Goal: Use online tool/utility: Utilize a website feature to perform a specific function

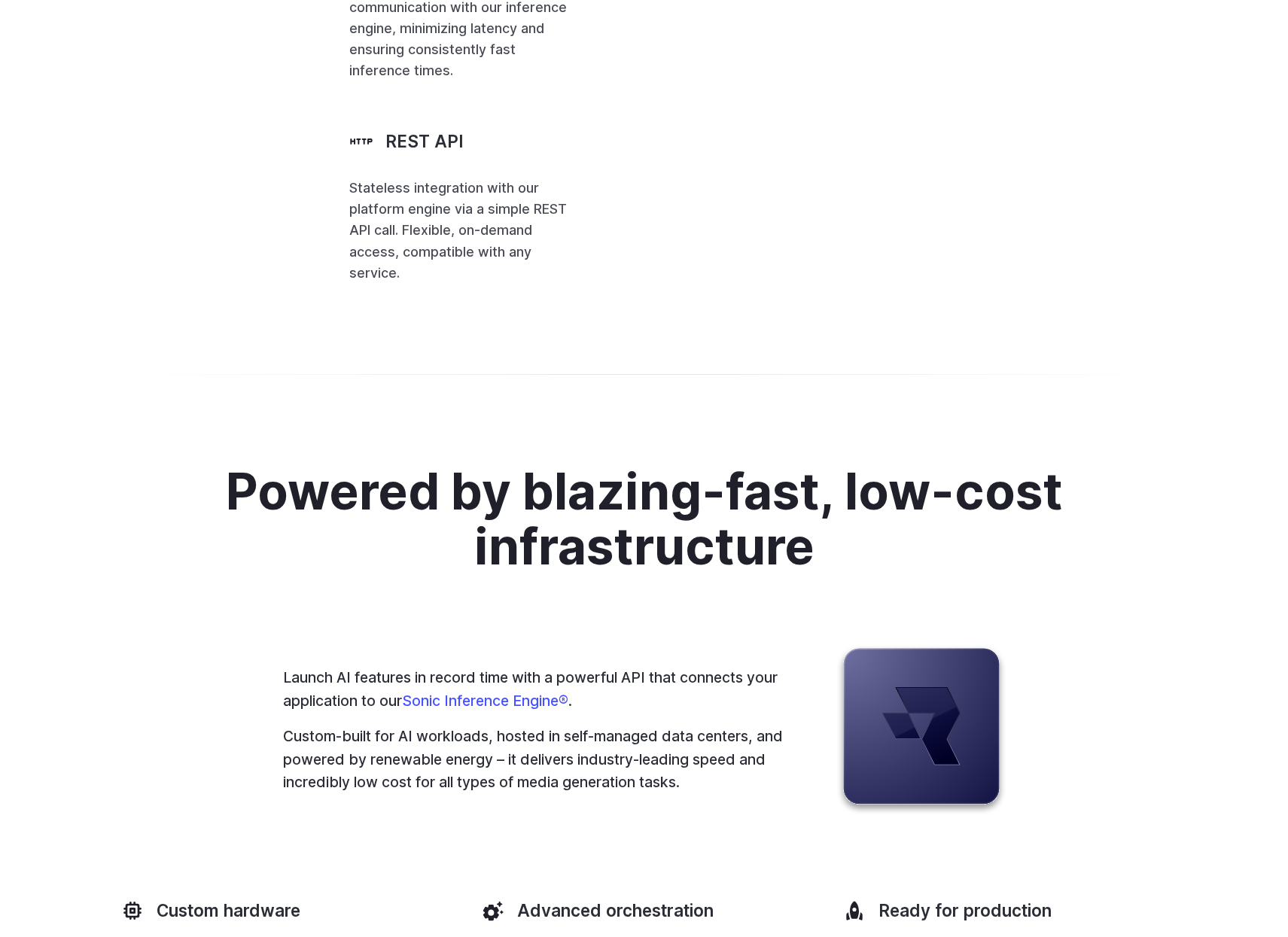
drag, startPoint x: 1037, startPoint y: 269, endPoint x: 963, endPoint y: 503, distance: 245.4
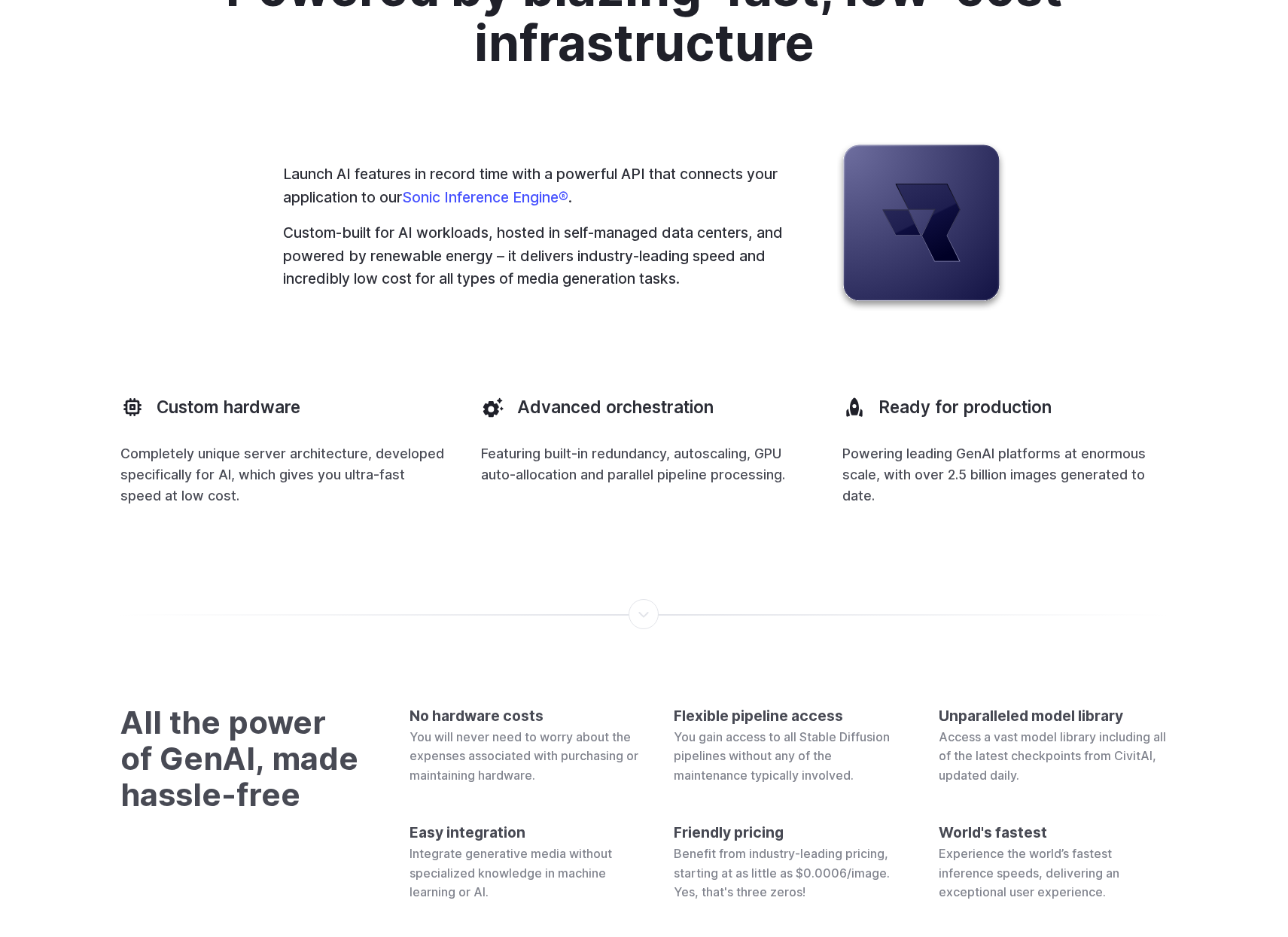
scroll to position [5498, 0]
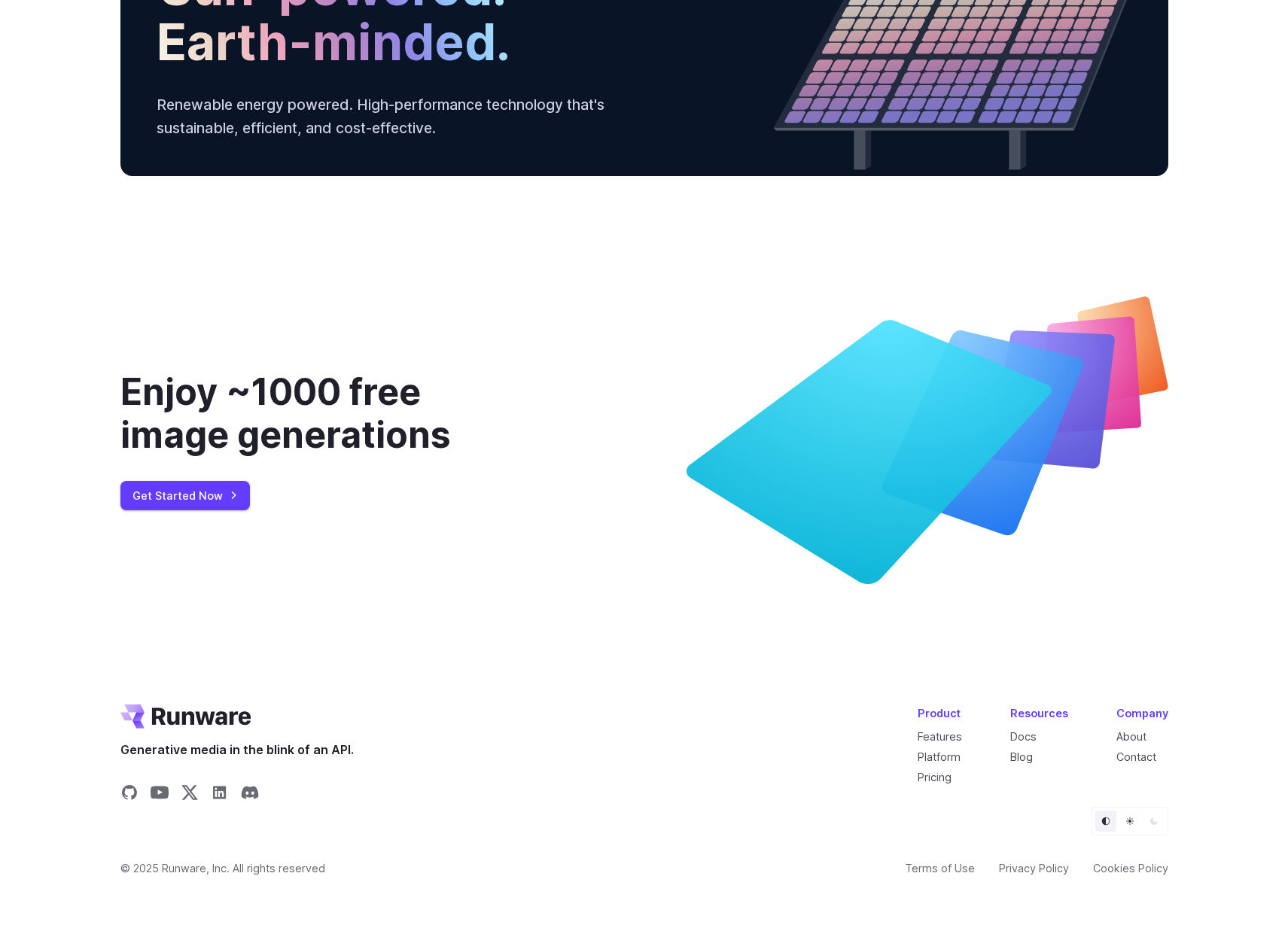
drag, startPoint x: 1009, startPoint y: 248, endPoint x: 886, endPoint y: 751, distance: 517.8
click at [953, 869] on link "Terms of Use" at bounding box center [940, 869] width 70 height 18
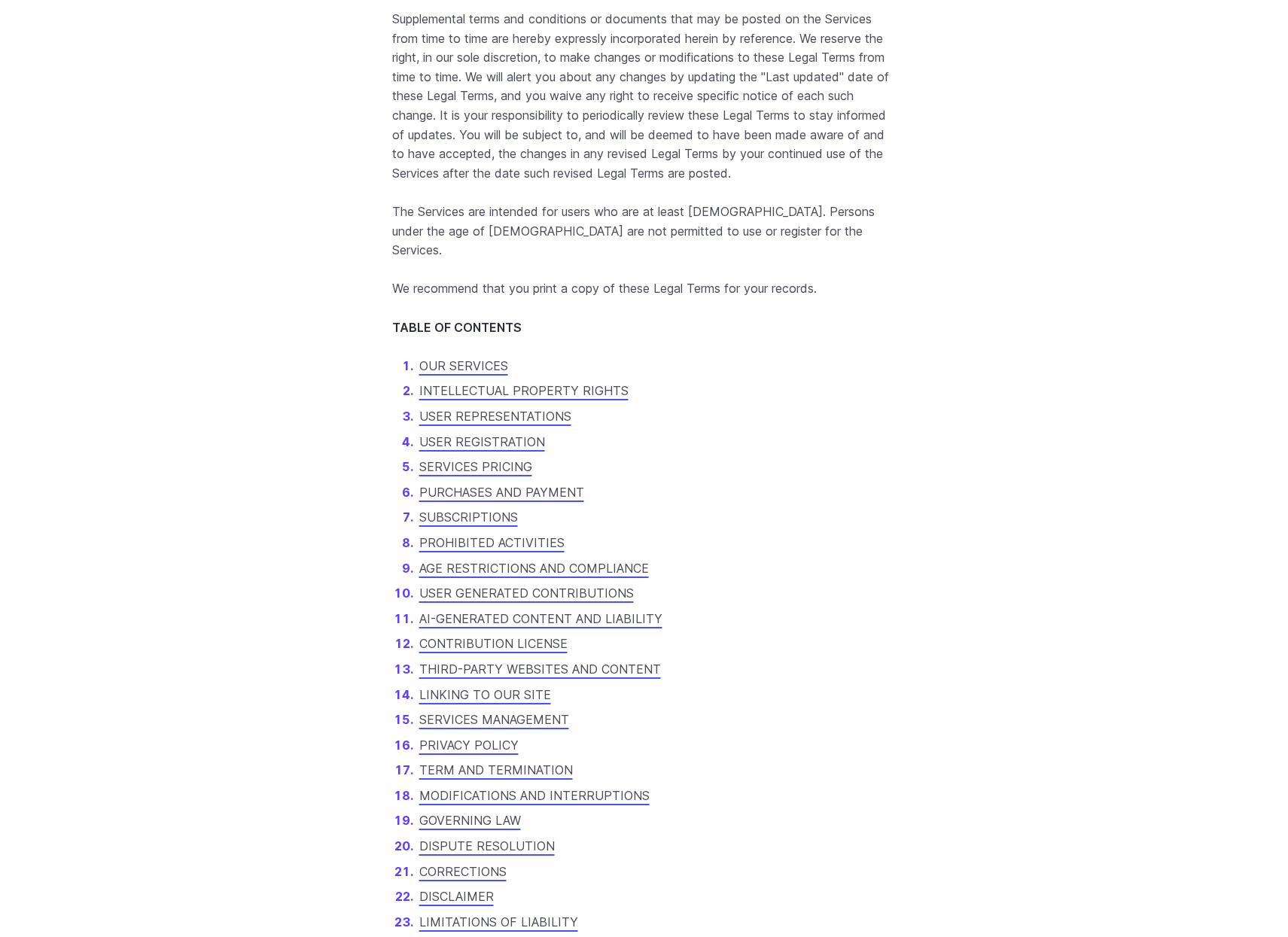
scroll to position [759, 0]
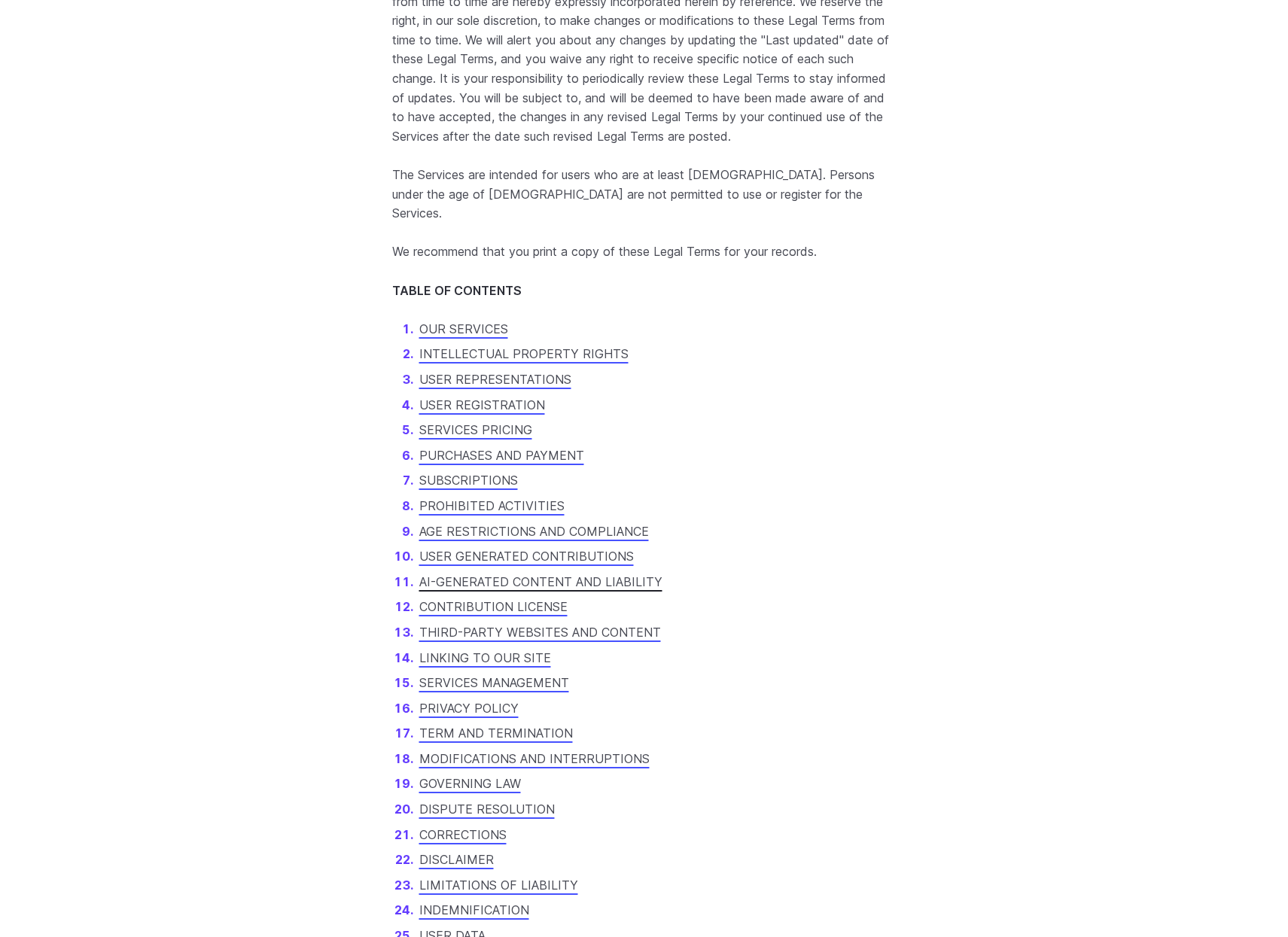
click at [642, 588] on link "AI-GENERATED CONTENT AND LIABILITY" at bounding box center [541, 581] width 243 height 15
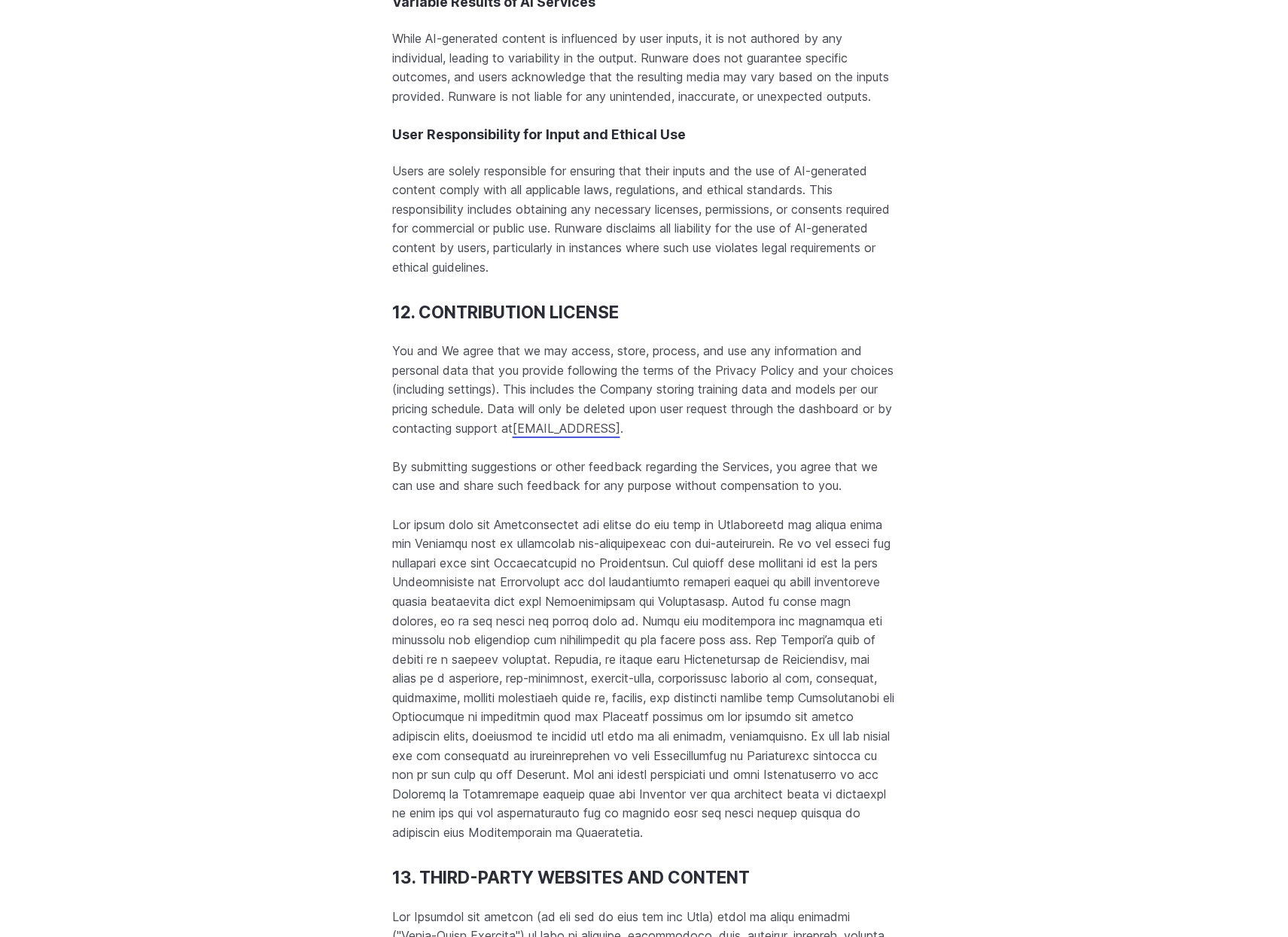
scroll to position [12563, 0]
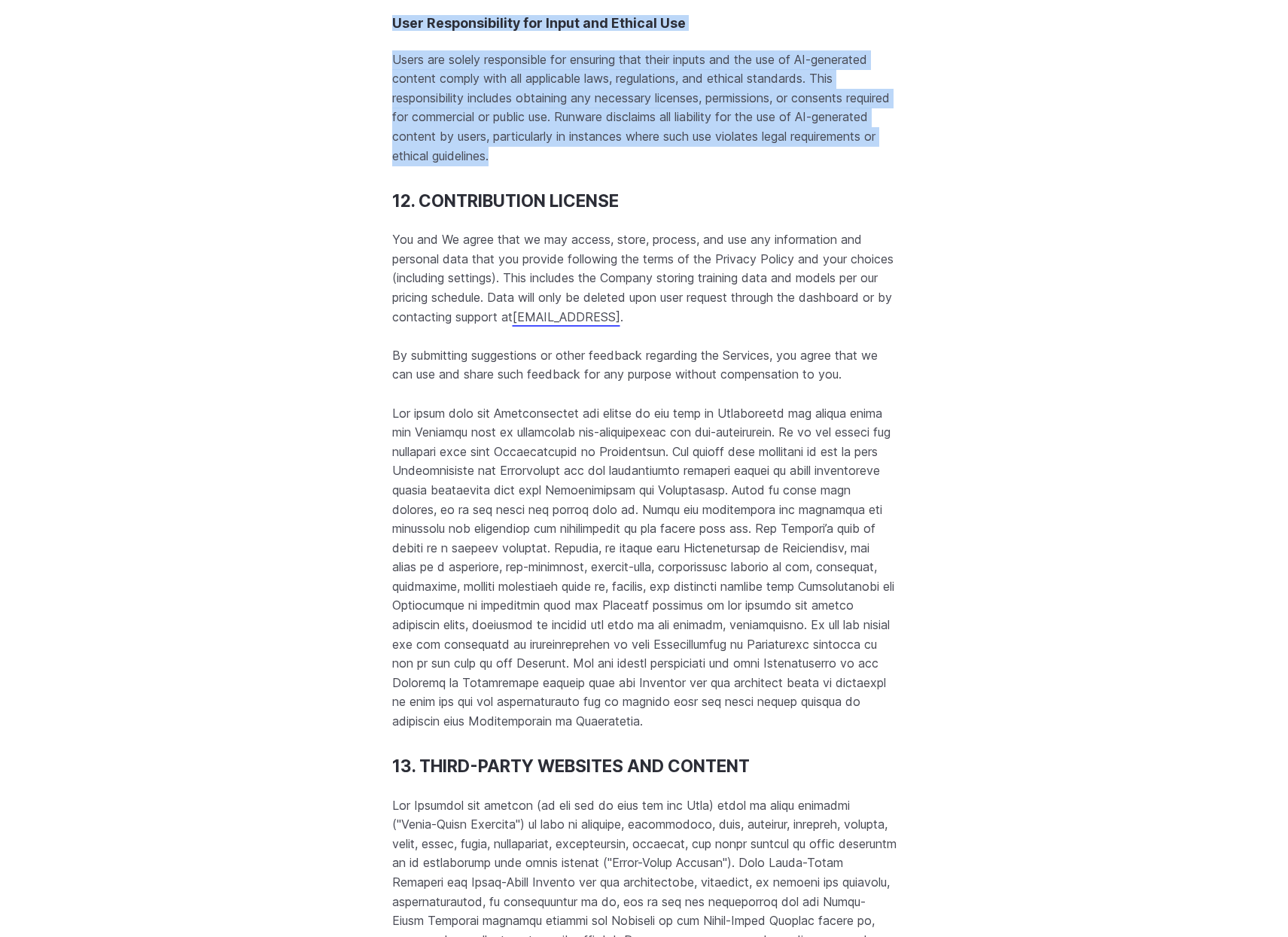
drag, startPoint x: 364, startPoint y: 108, endPoint x: 889, endPoint y: 330, distance: 570.0
copy section "11. AI-GENERATED CONTENT AND LIABILITY By using our Services and Our Site, you …"
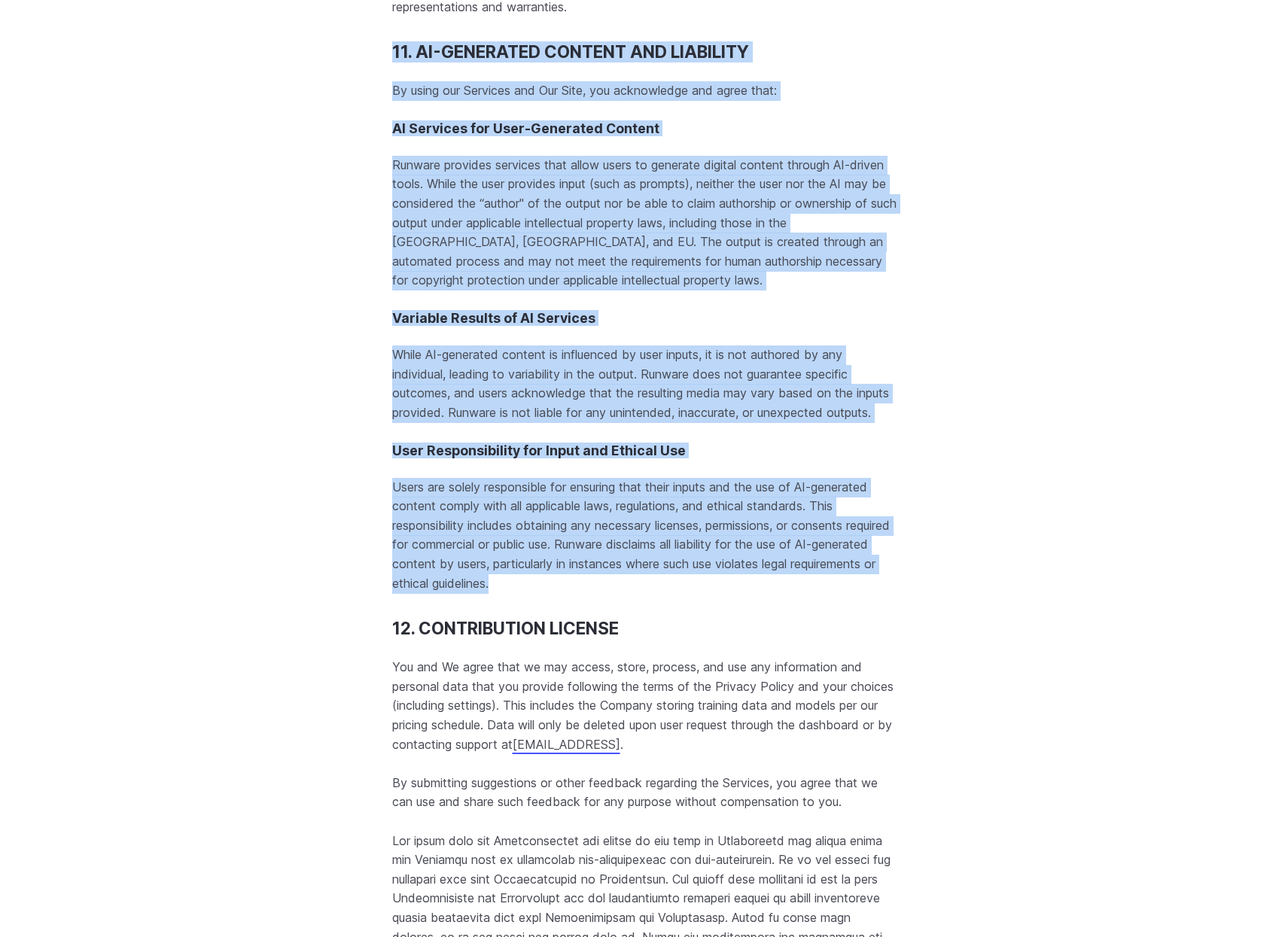
scroll to position [12020, 0]
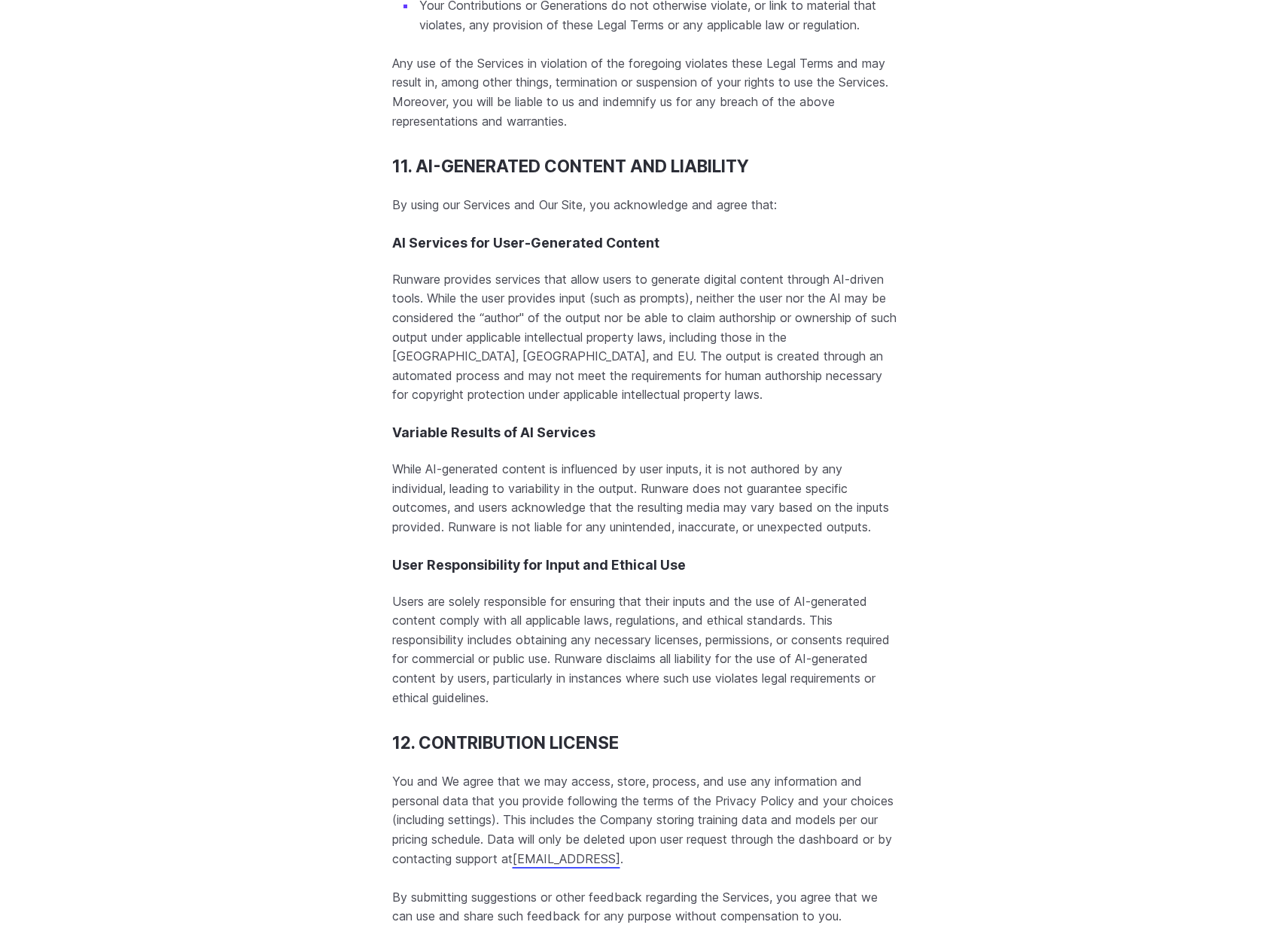
copy body "© 2025 Runware, Inc. All rights reserved Terms of Use Privacy Policy Cookies Po…"
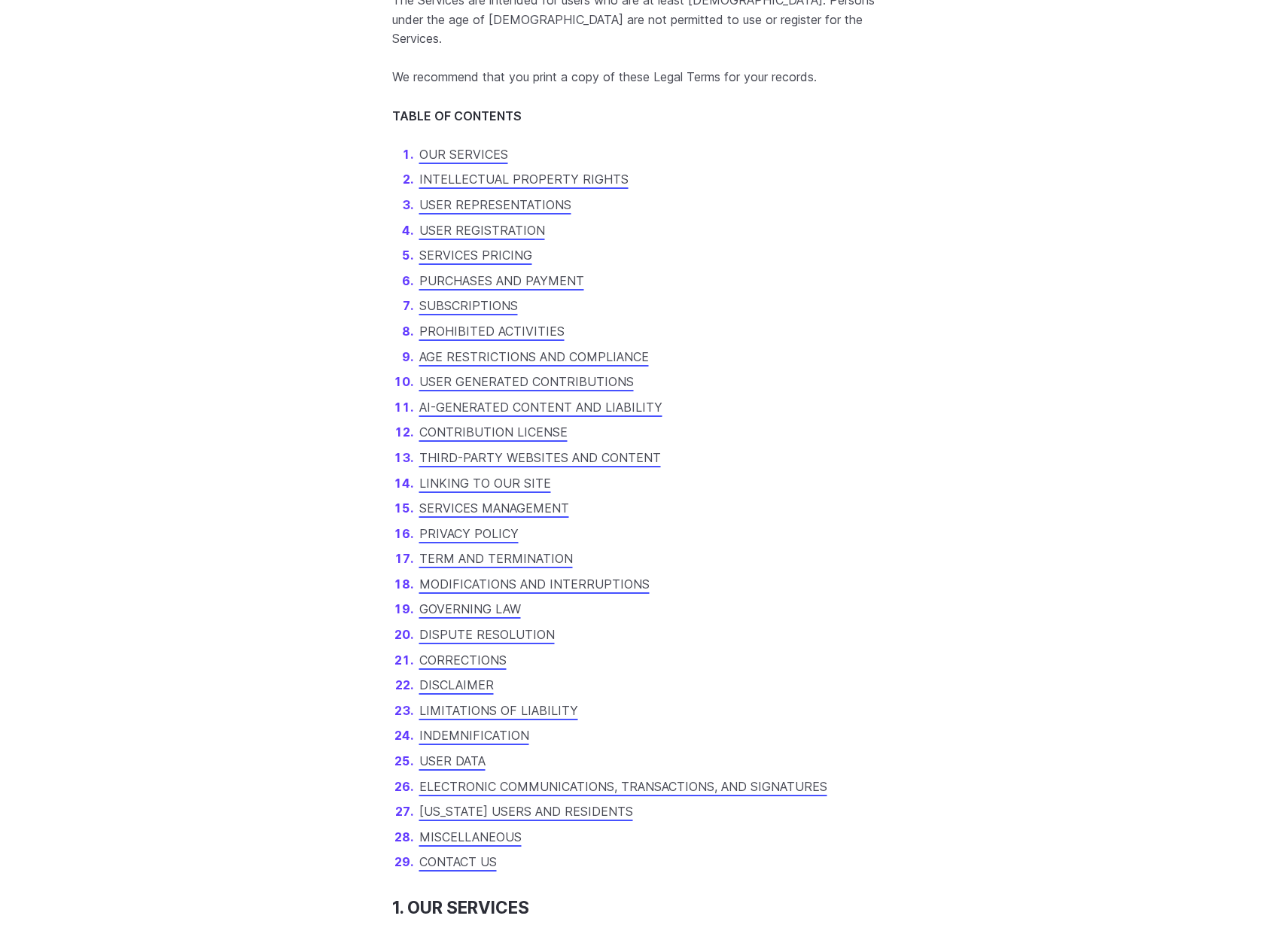
scroll to position [0, 0]
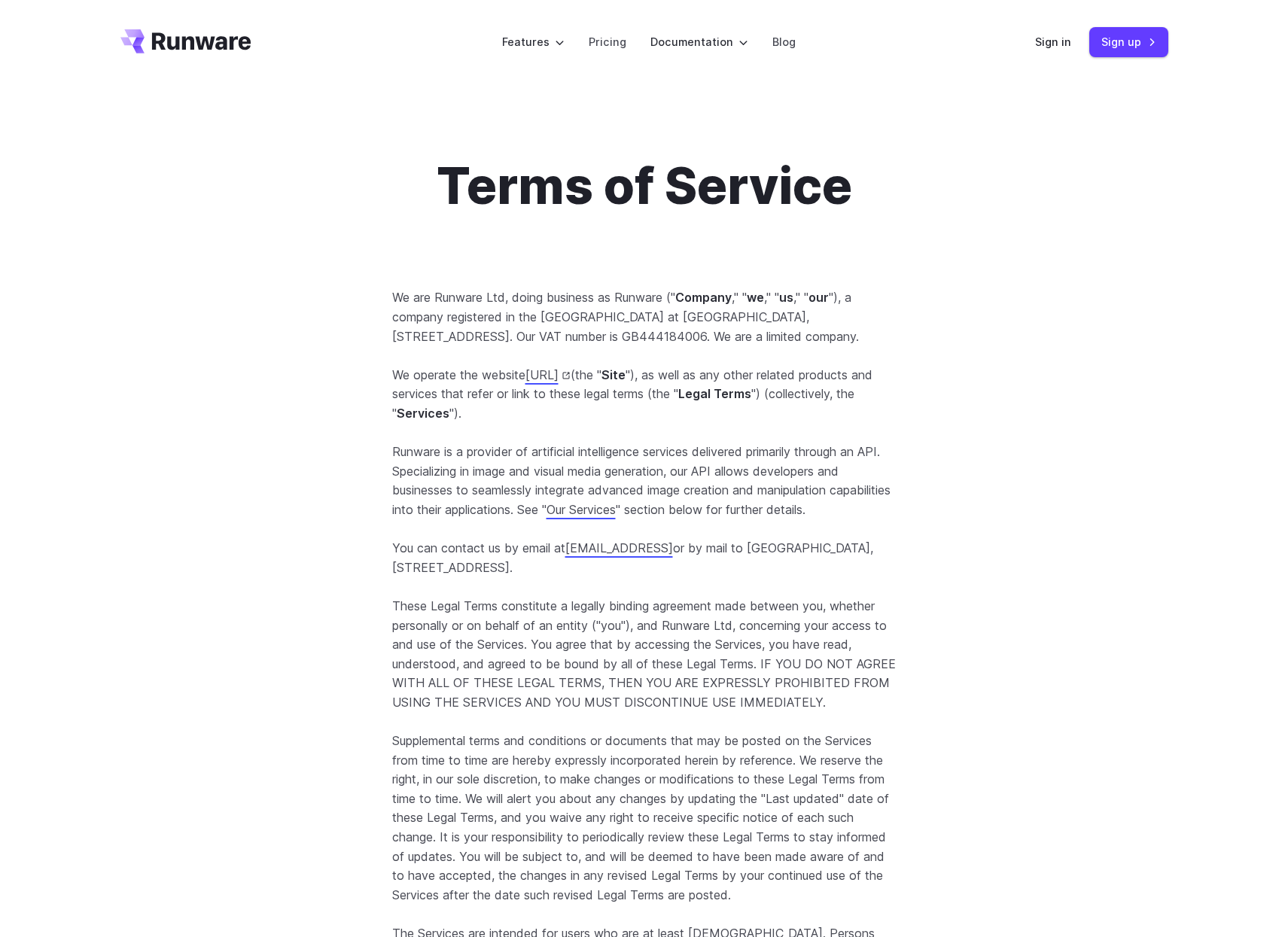
drag, startPoint x: 907, startPoint y: 457, endPoint x: 925, endPoint y: -56, distance: 513.3
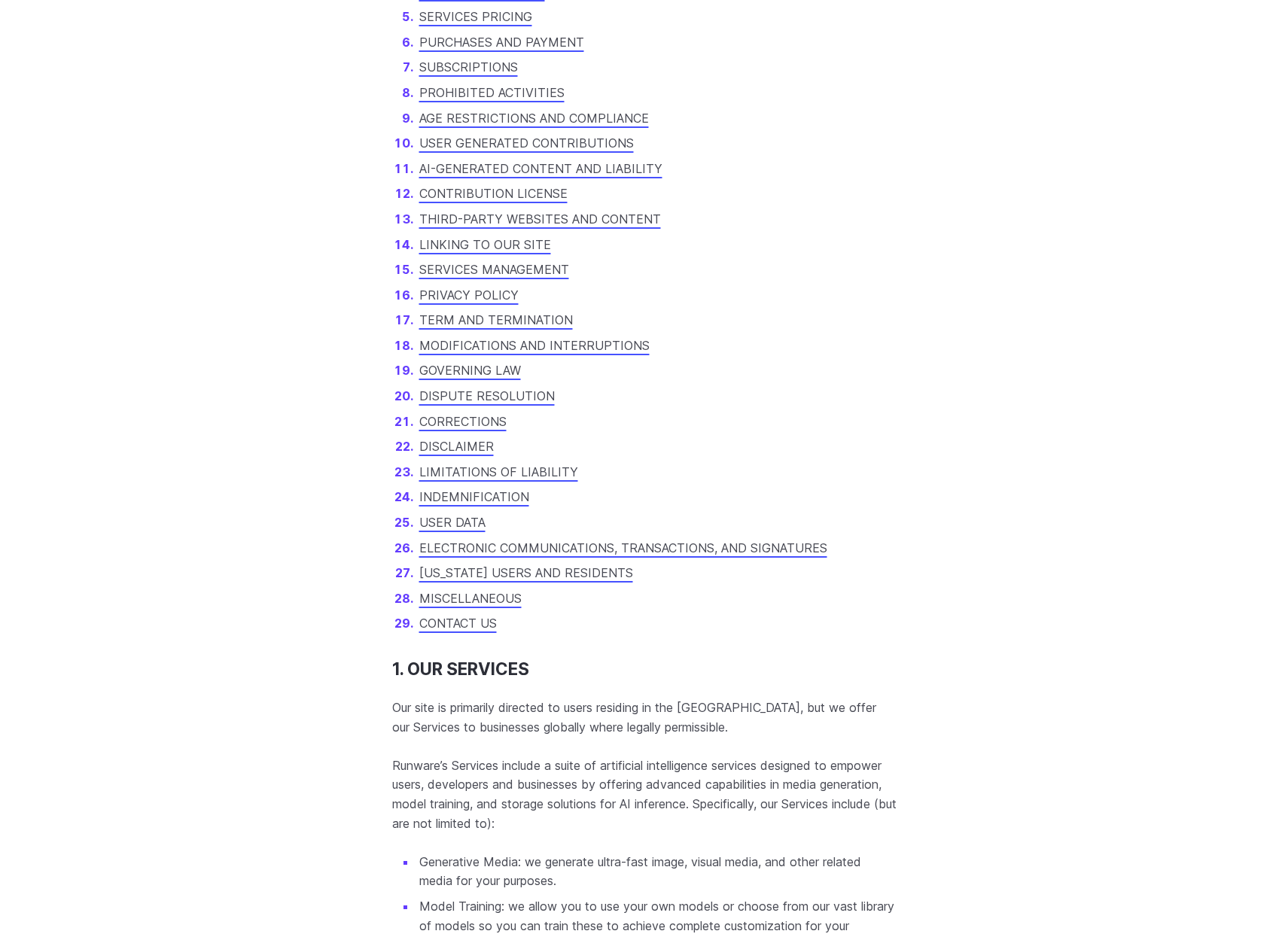
scroll to position [976, 0]
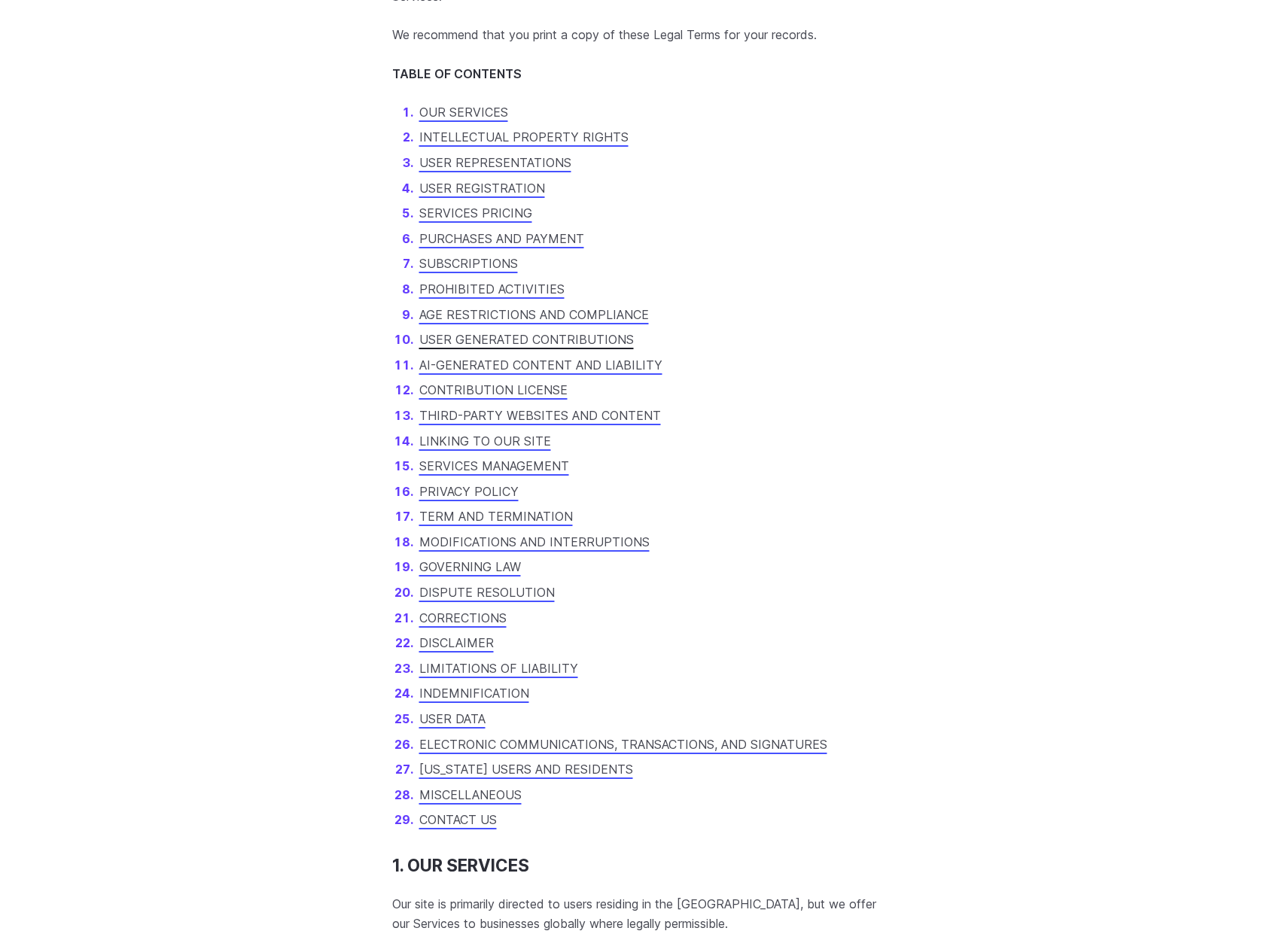
click at [608, 344] on link "USER GENERATED CONTRIBUTIONS" at bounding box center [527, 339] width 214 height 15
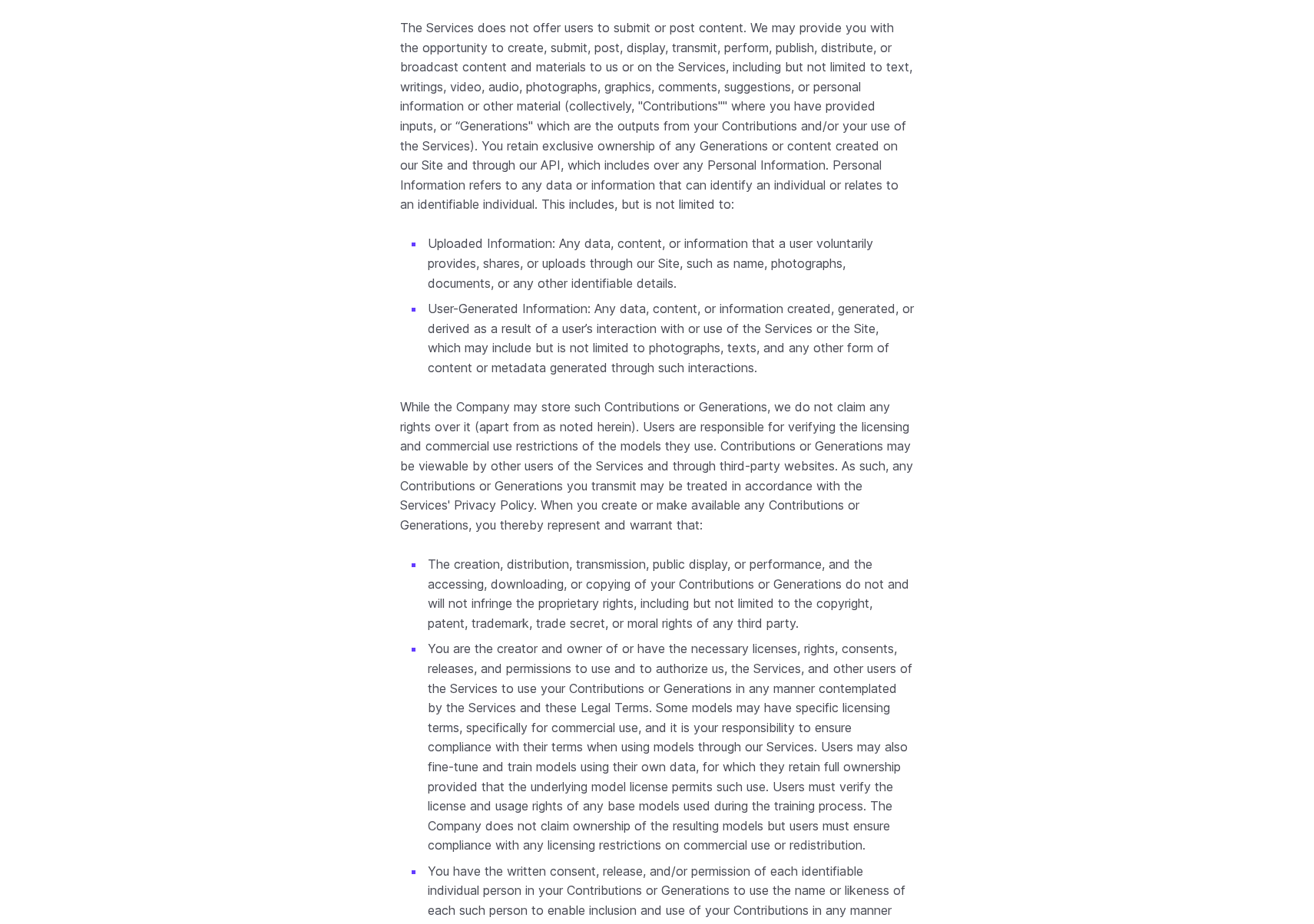
scroll to position [3178, 0]
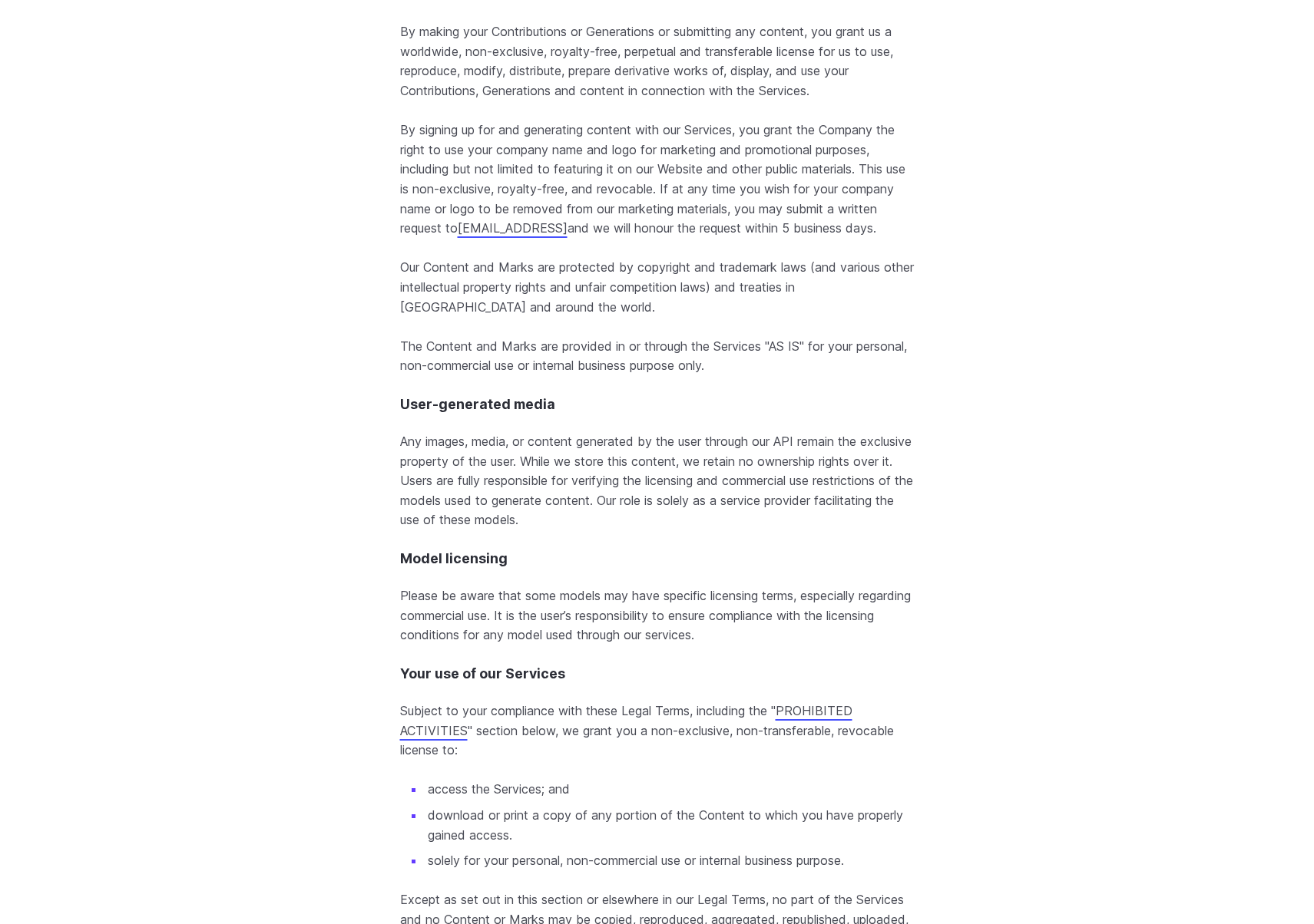
click at [855, 486] on p "Any images, media, or content generated by the user through our API remain the …" at bounding box center [657, 482] width 514 height 98
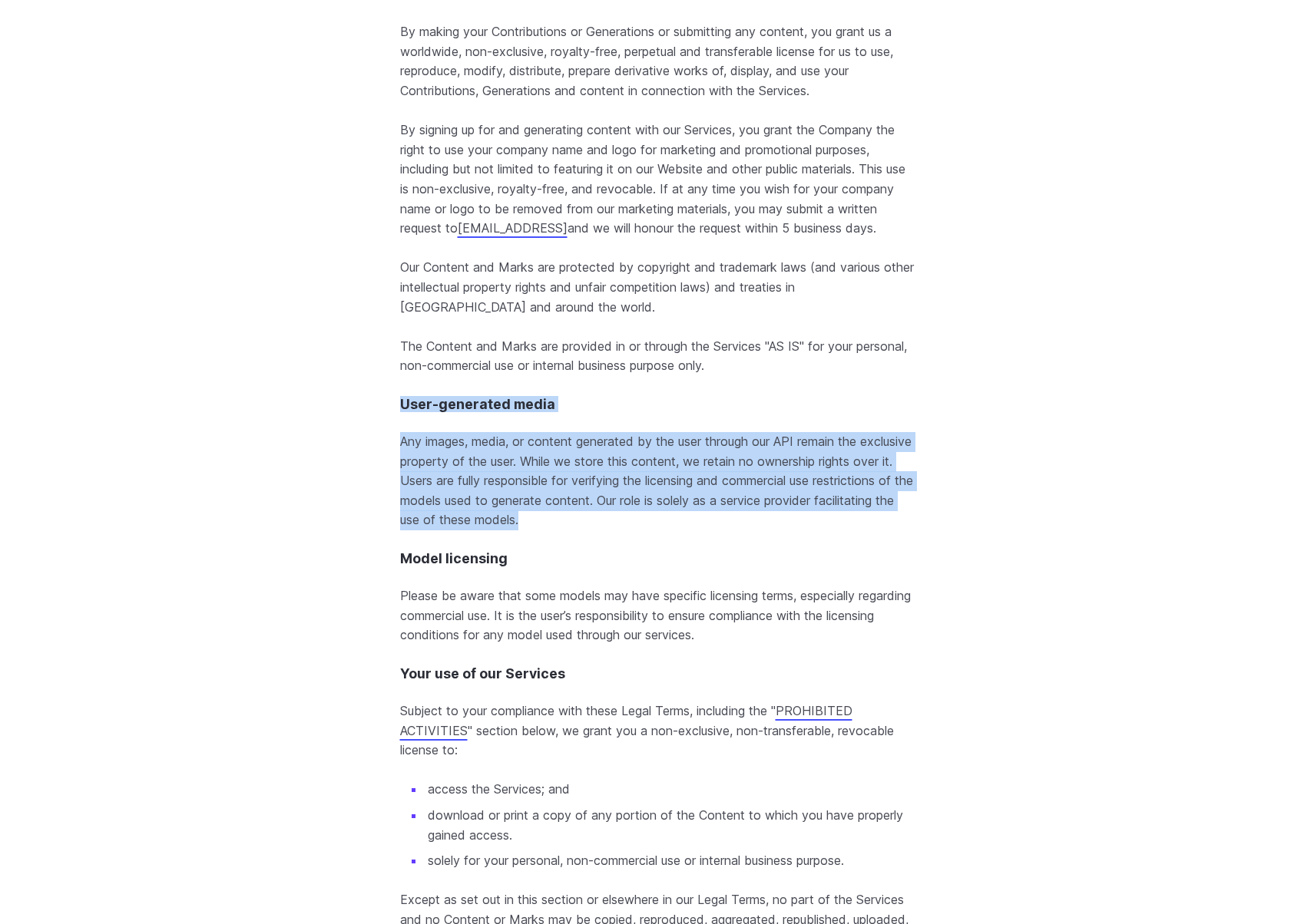
drag, startPoint x: 872, startPoint y: 538, endPoint x: 909, endPoint y: 392, distance: 150.6
copy section "User-generated media Any images, media, or content generated by the user throug…"
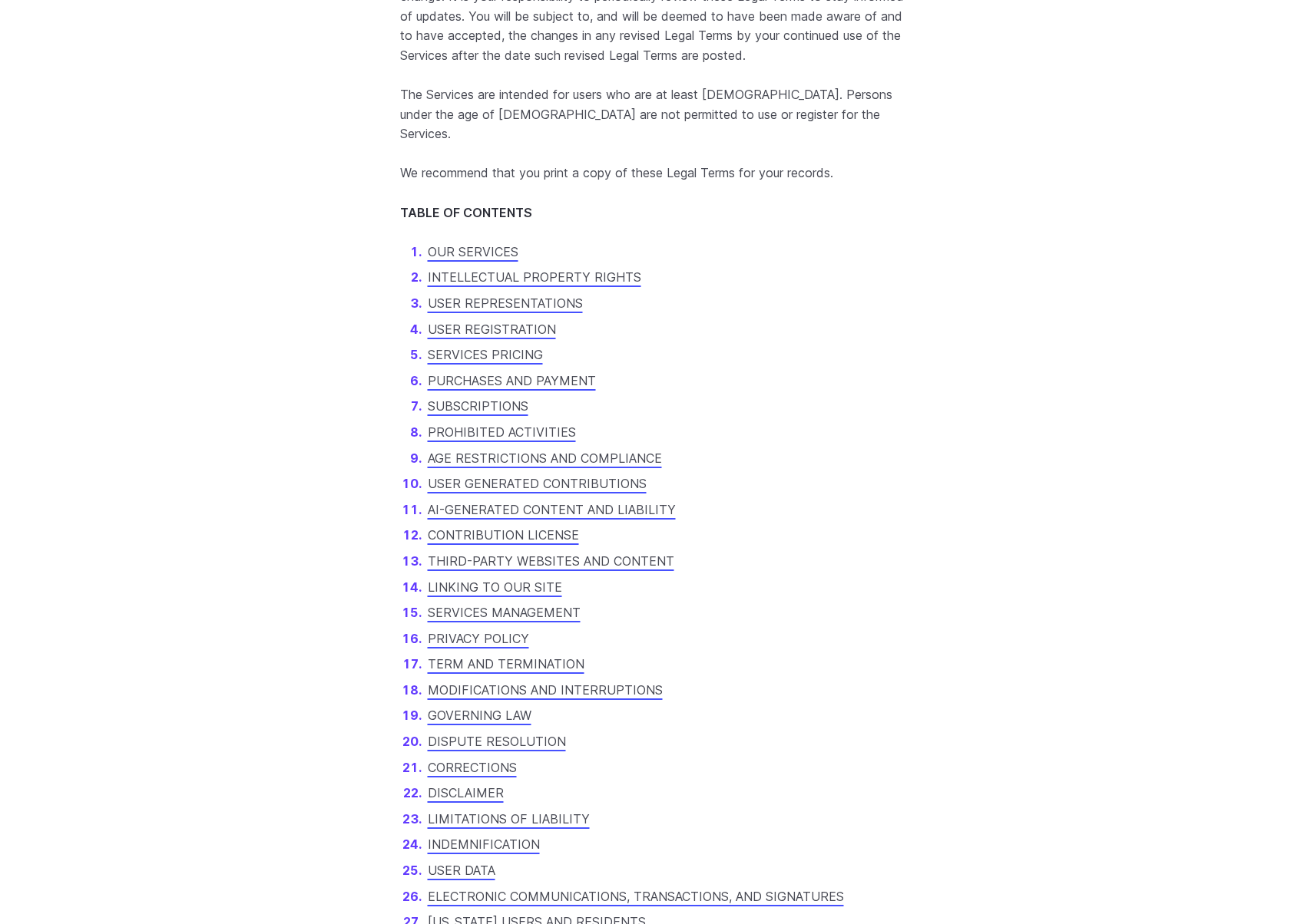
scroll to position [0, 0]
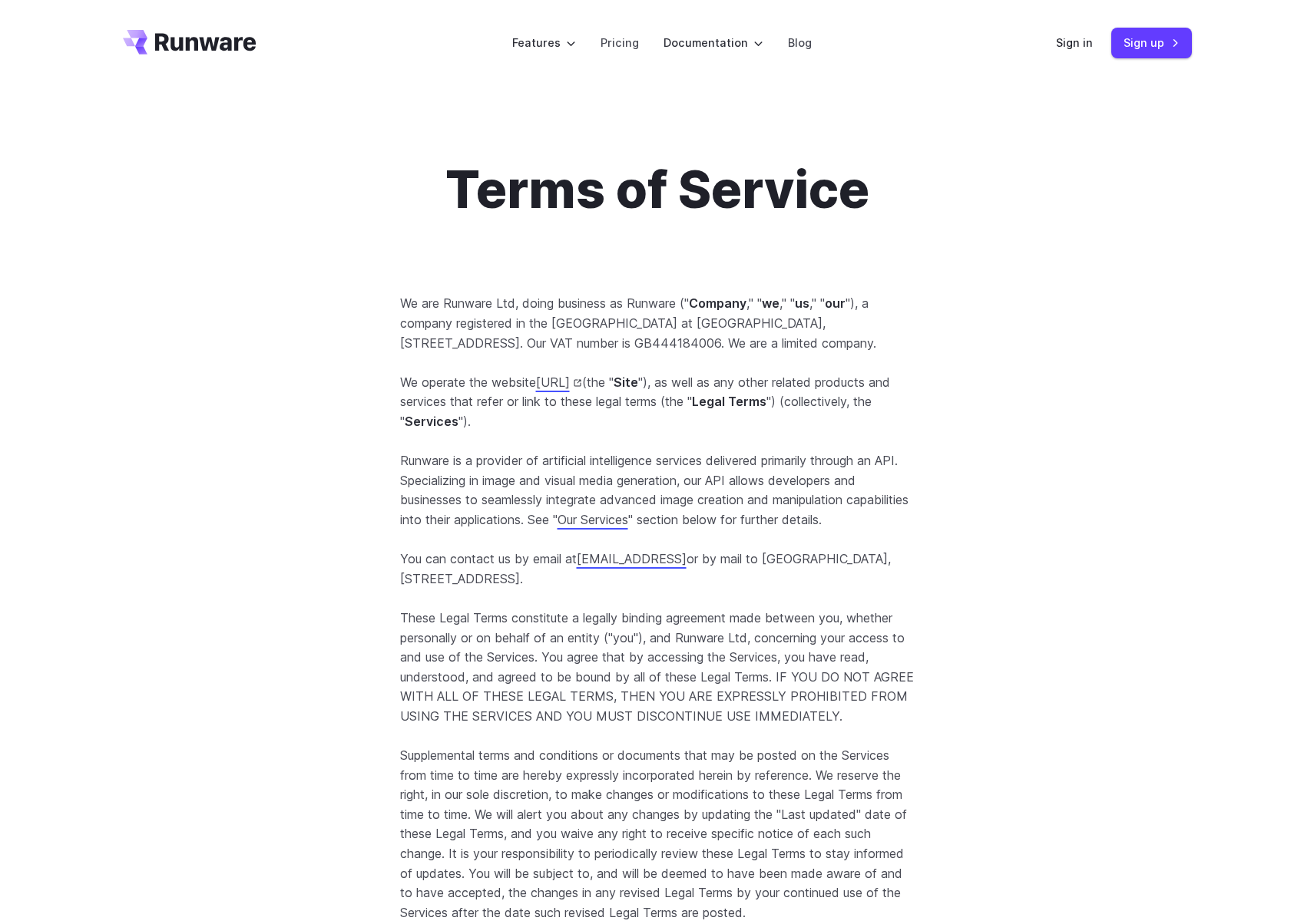
drag, startPoint x: 866, startPoint y: 481, endPoint x: 897, endPoint y: 114, distance: 368.3
click at [1085, 30] on div "Sign in Sign up" at bounding box center [1124, 42] width 136 height 30
click at [1079, 47] on link "Sign in" at bounding box center [1074, 43] width 37 height 18
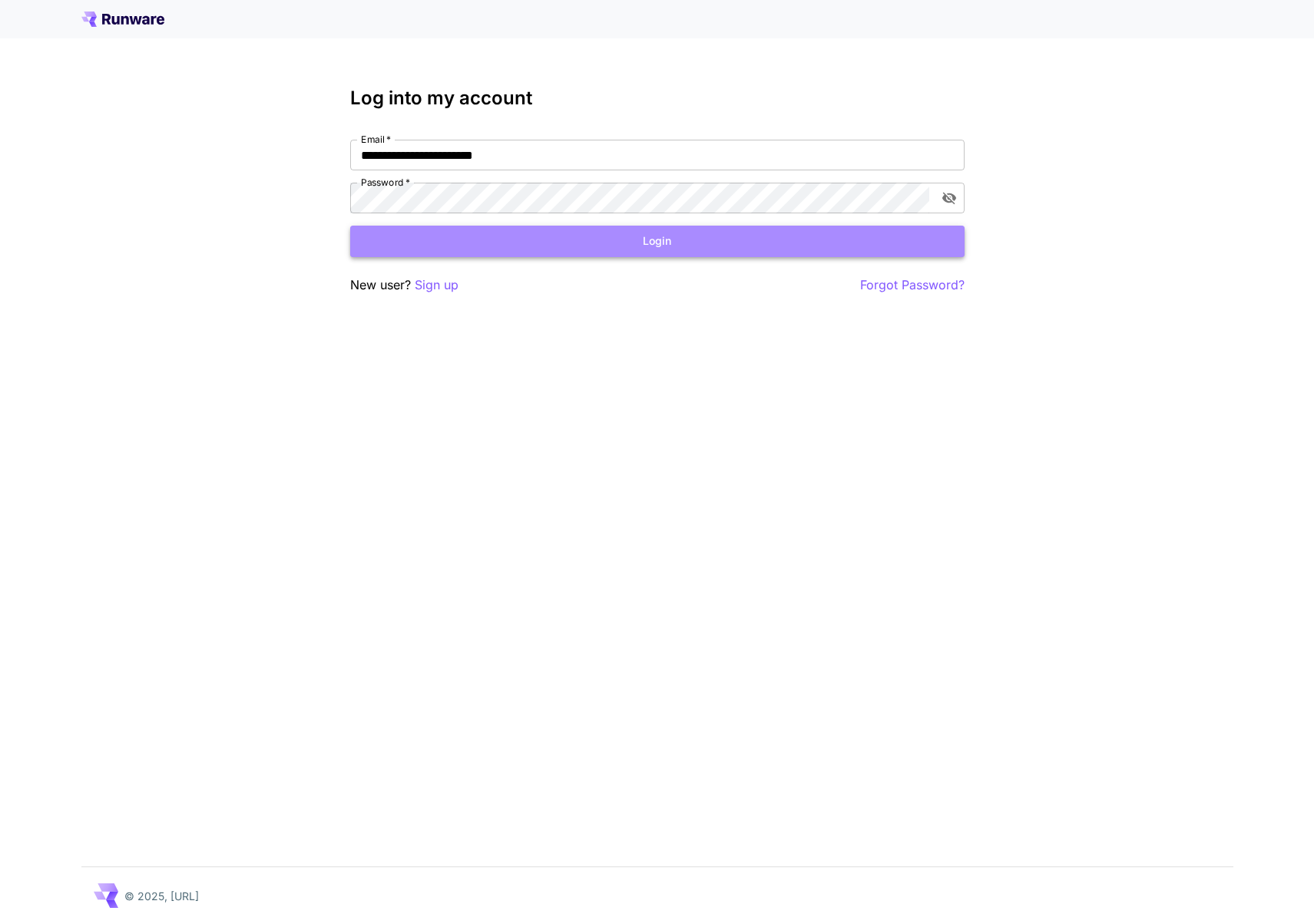
click at [704, 231] on button "Login" at bounding box center [657, 241] width 614 height 31
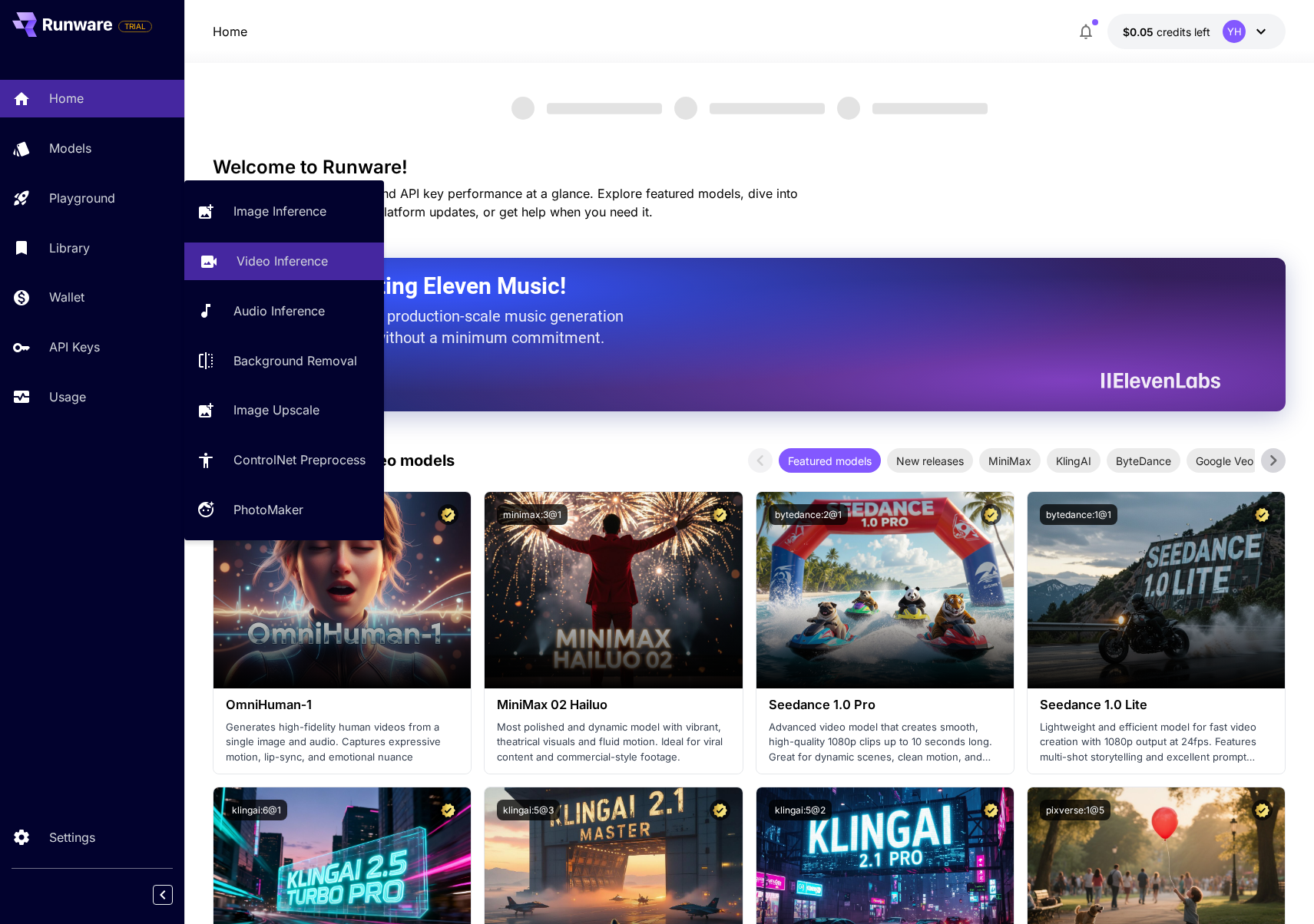
click at [291, 252] on p "Video Inference" at bounding box center [282, 261] width 91 height 19
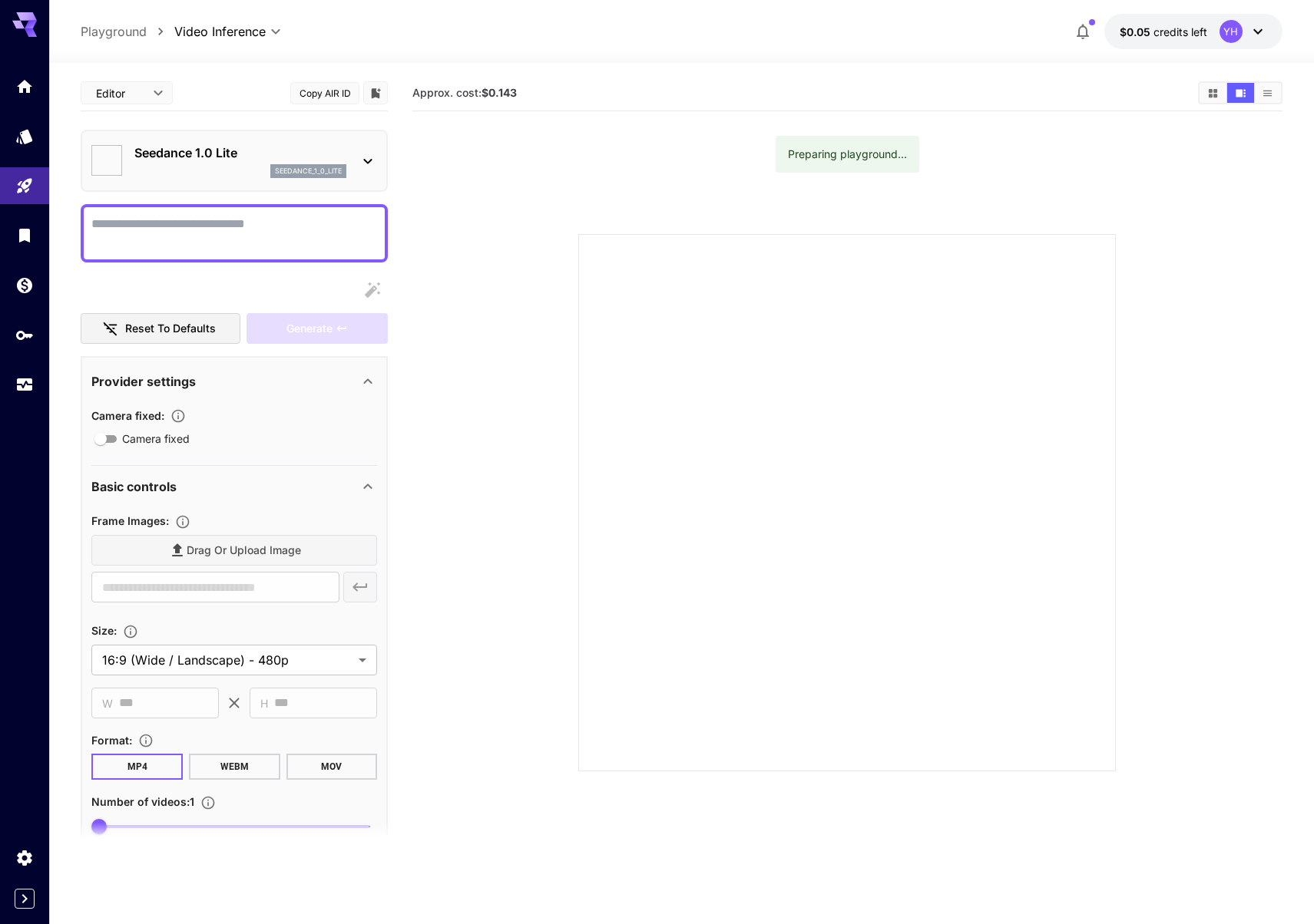
type input "*"
type input "**"
click at [31, 73] on link at bounding box center [24, 86] width 49 height 38
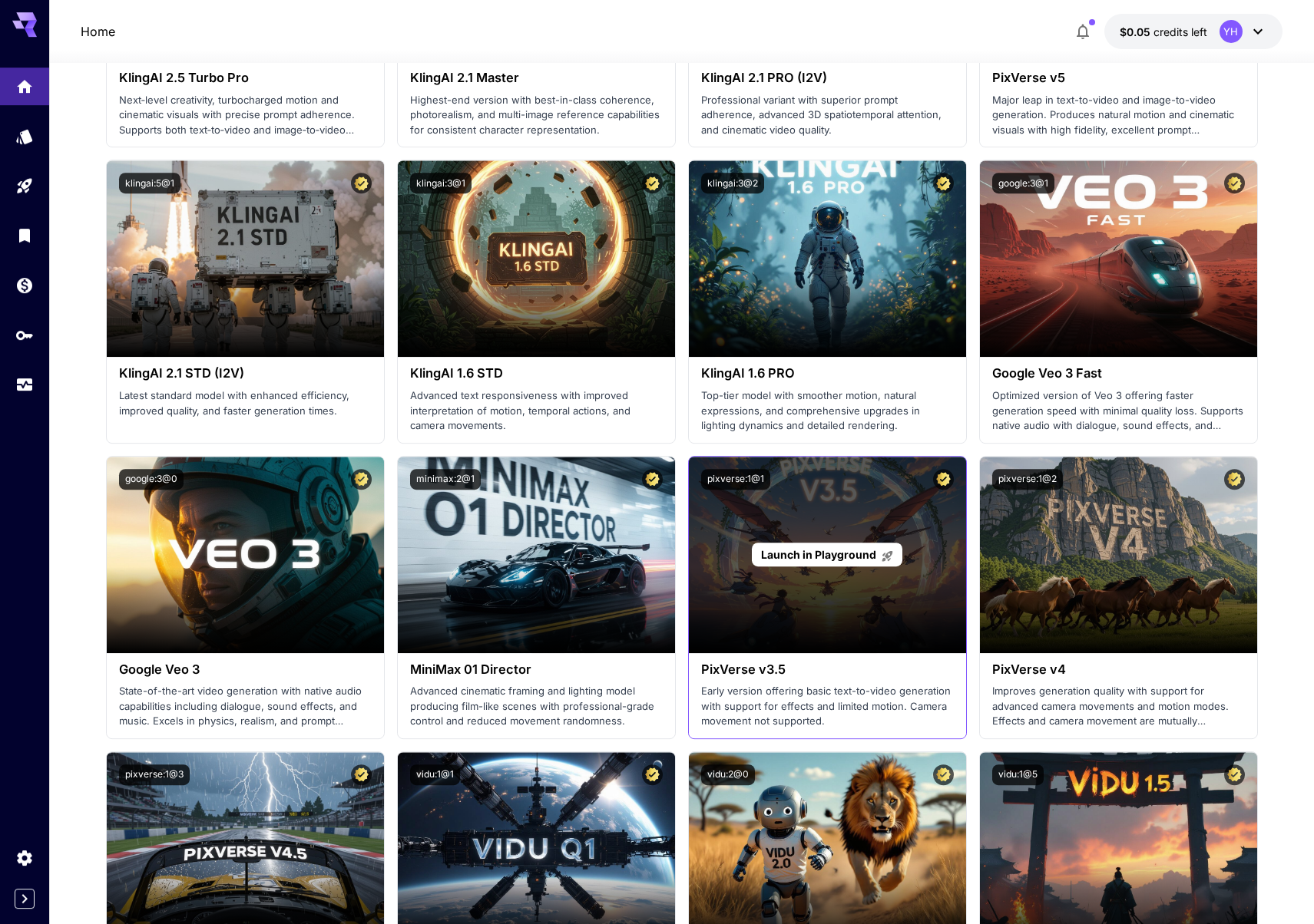
scroll to position [861, 0]
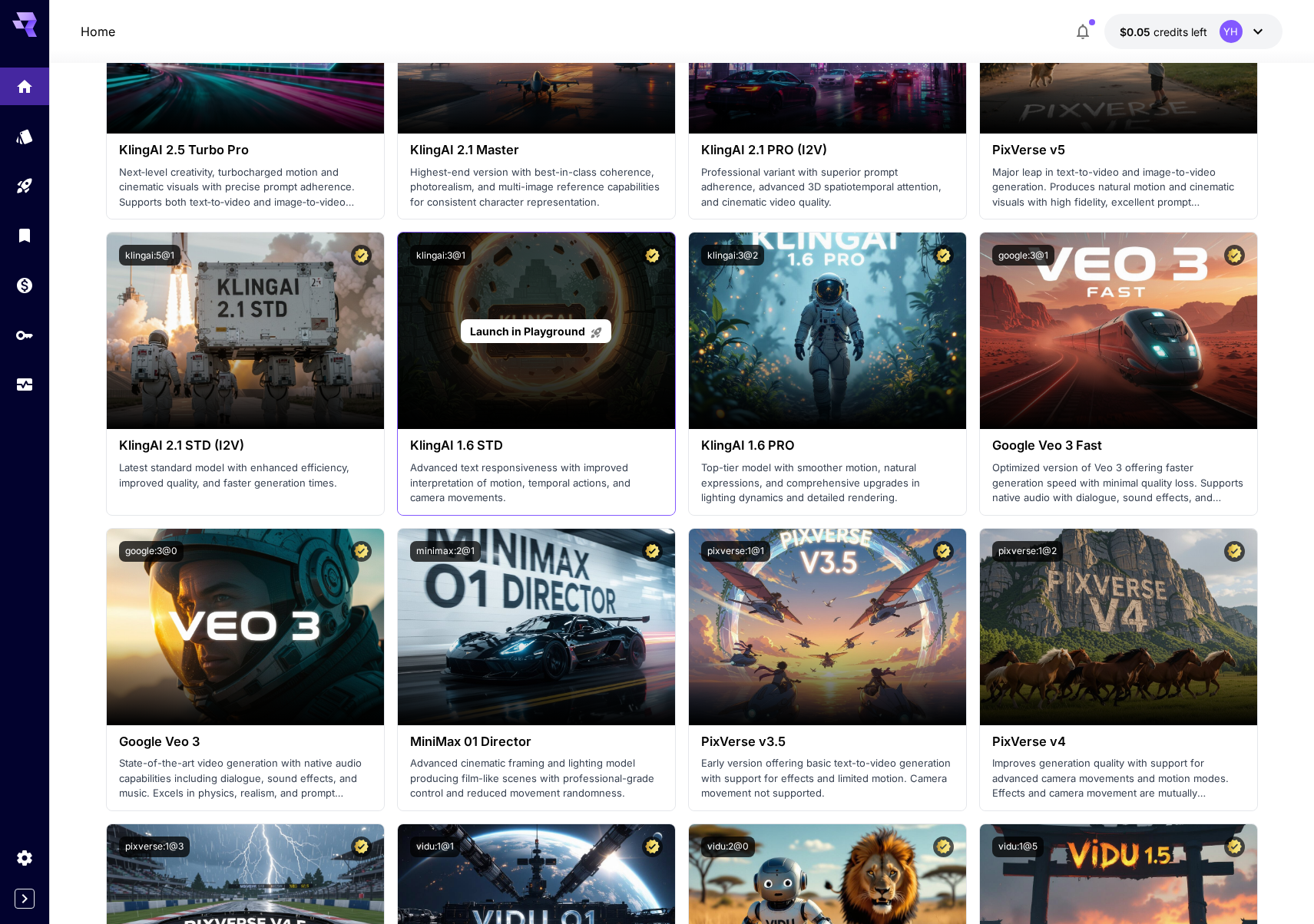
click at [520, 371] on div "Launch in Playground" at bounding box center [537, 330] width 278 height 196
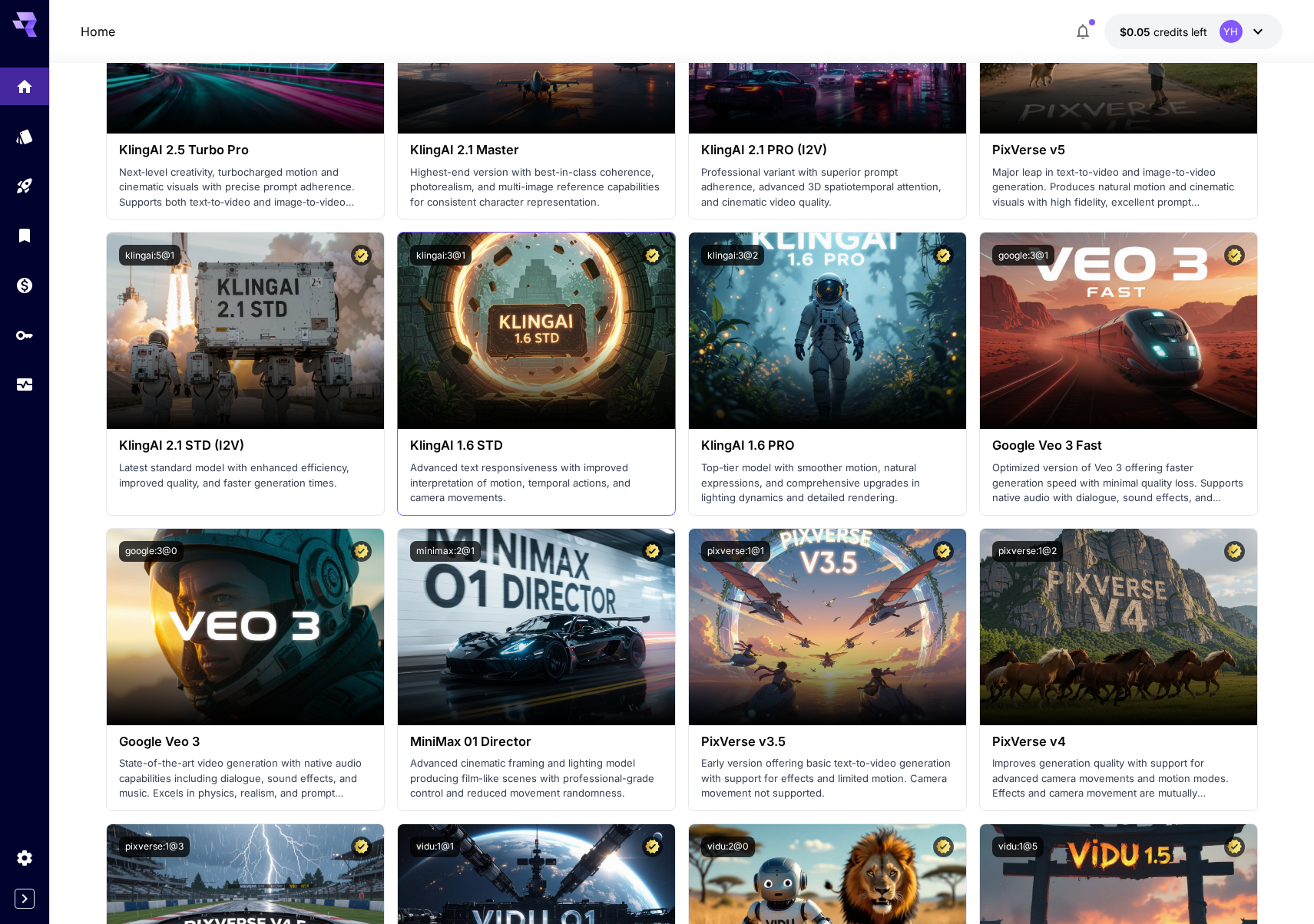
click at [525, 439] on div "KlingAI 1.6 STD Advanced text responsiveness with improved interpretation of mo…" at bounding box center [537, 471] width 278 height 85
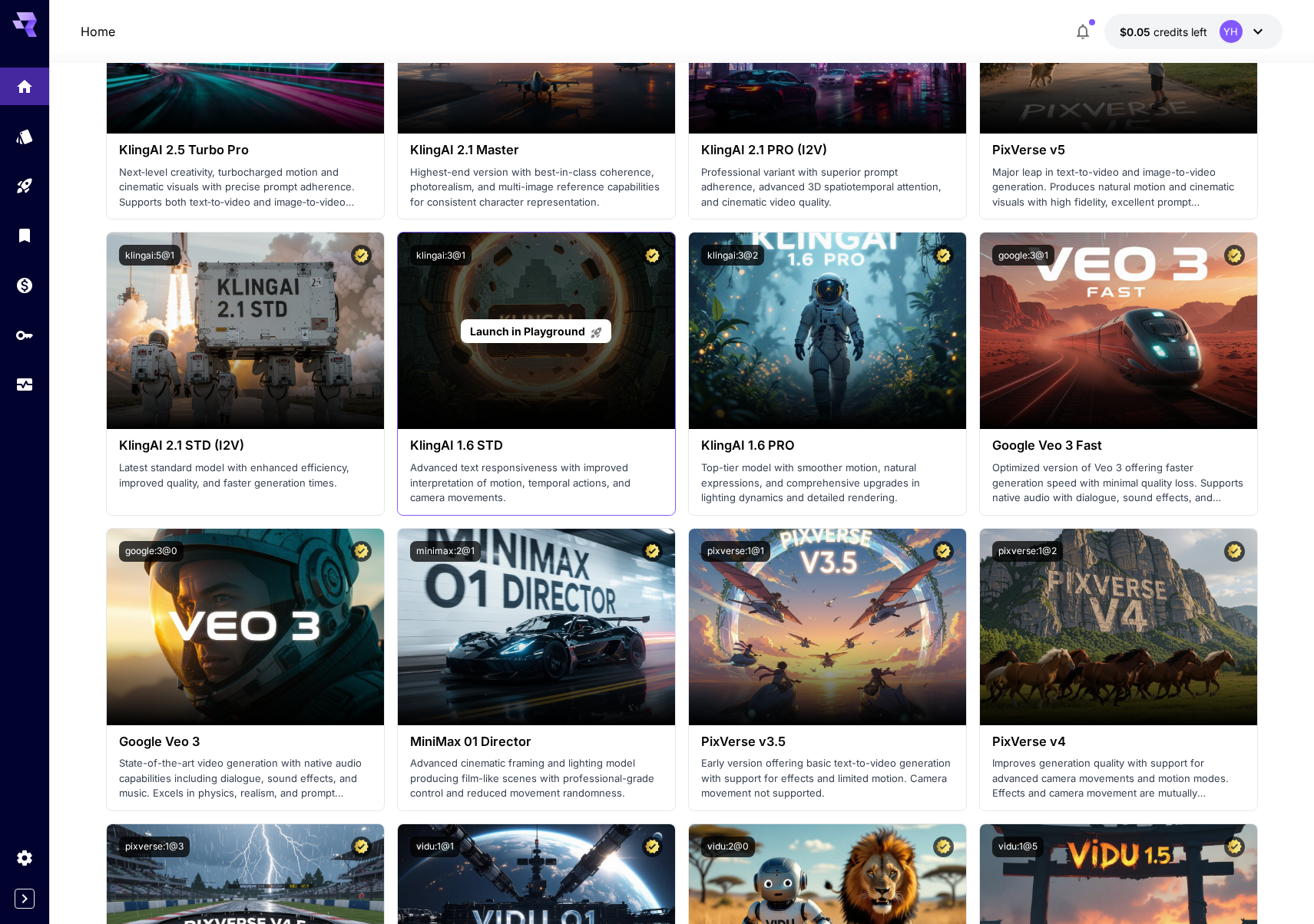
click at [540, 386] on div "Launch in Playground" at bounding box center [537, 330] width 278 height 196
click at [536, 339] on div "Launch in Playground" at bounding box center [535, 331] width 150 height 24
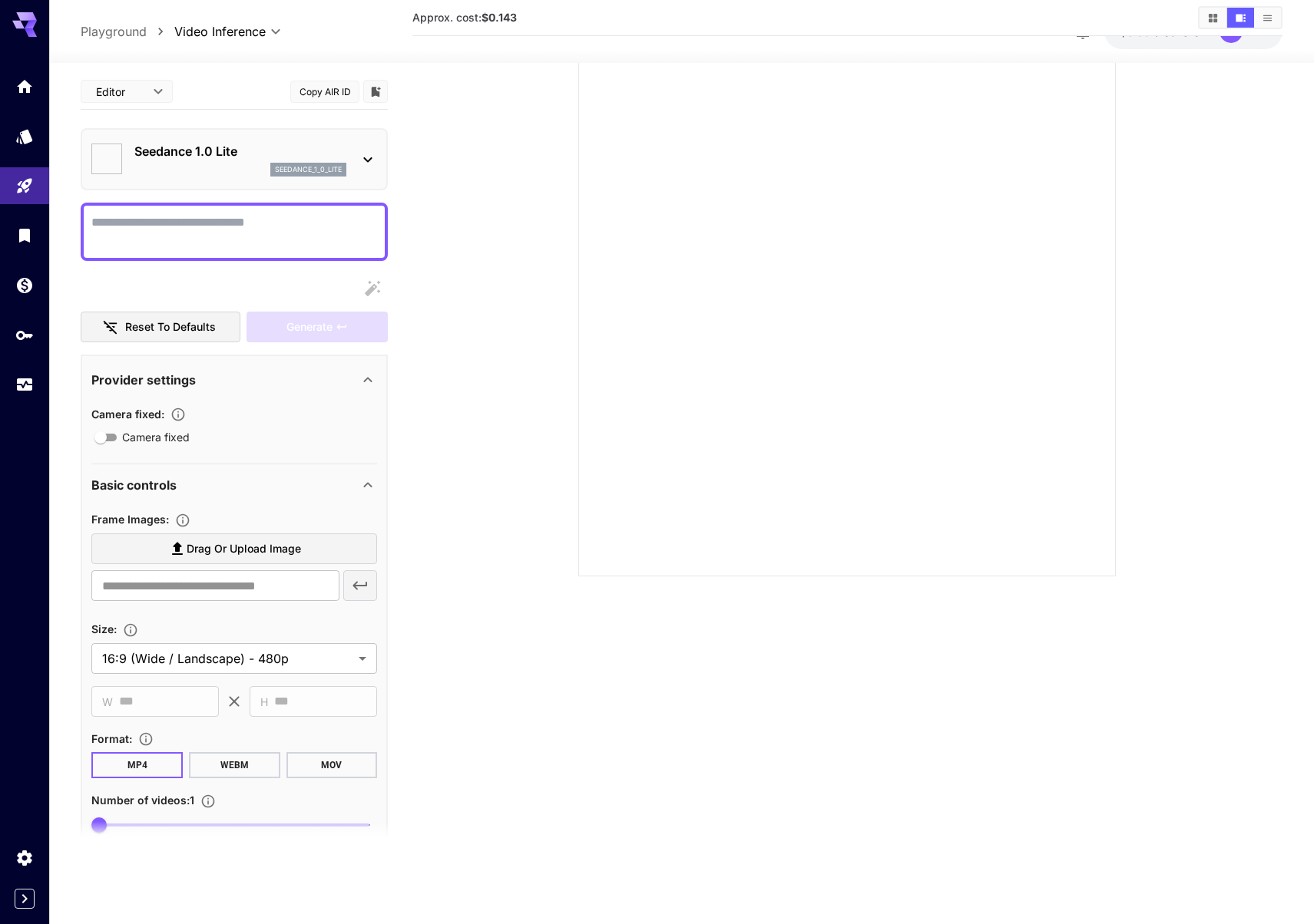
type input "**********"
type input "****"
type input "***"
type input "**"
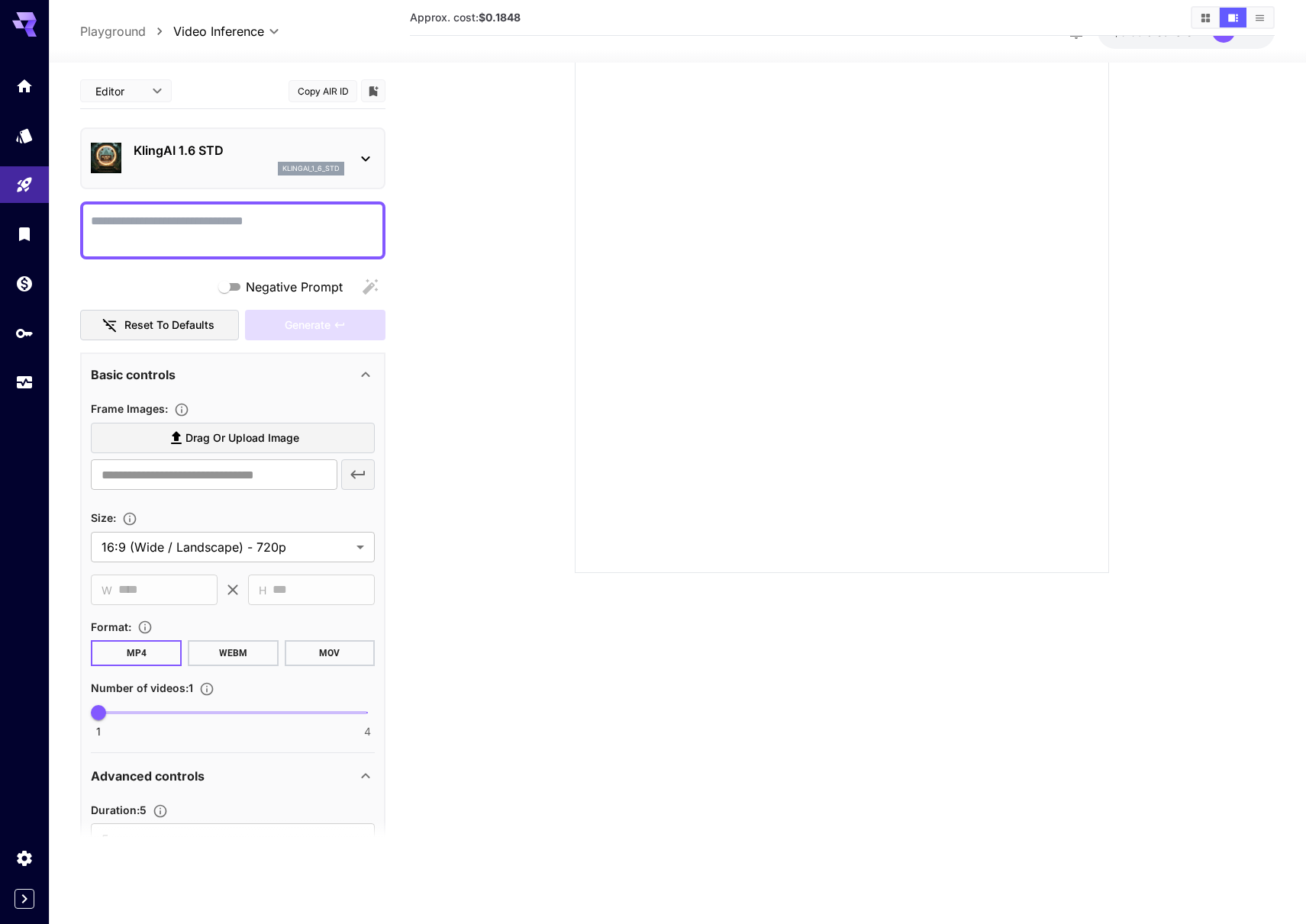
click at [256, 139] on div "KlingAI 1.6 STD klingai_1_6_std" at bounding box center [232, 158] width 284 height 46
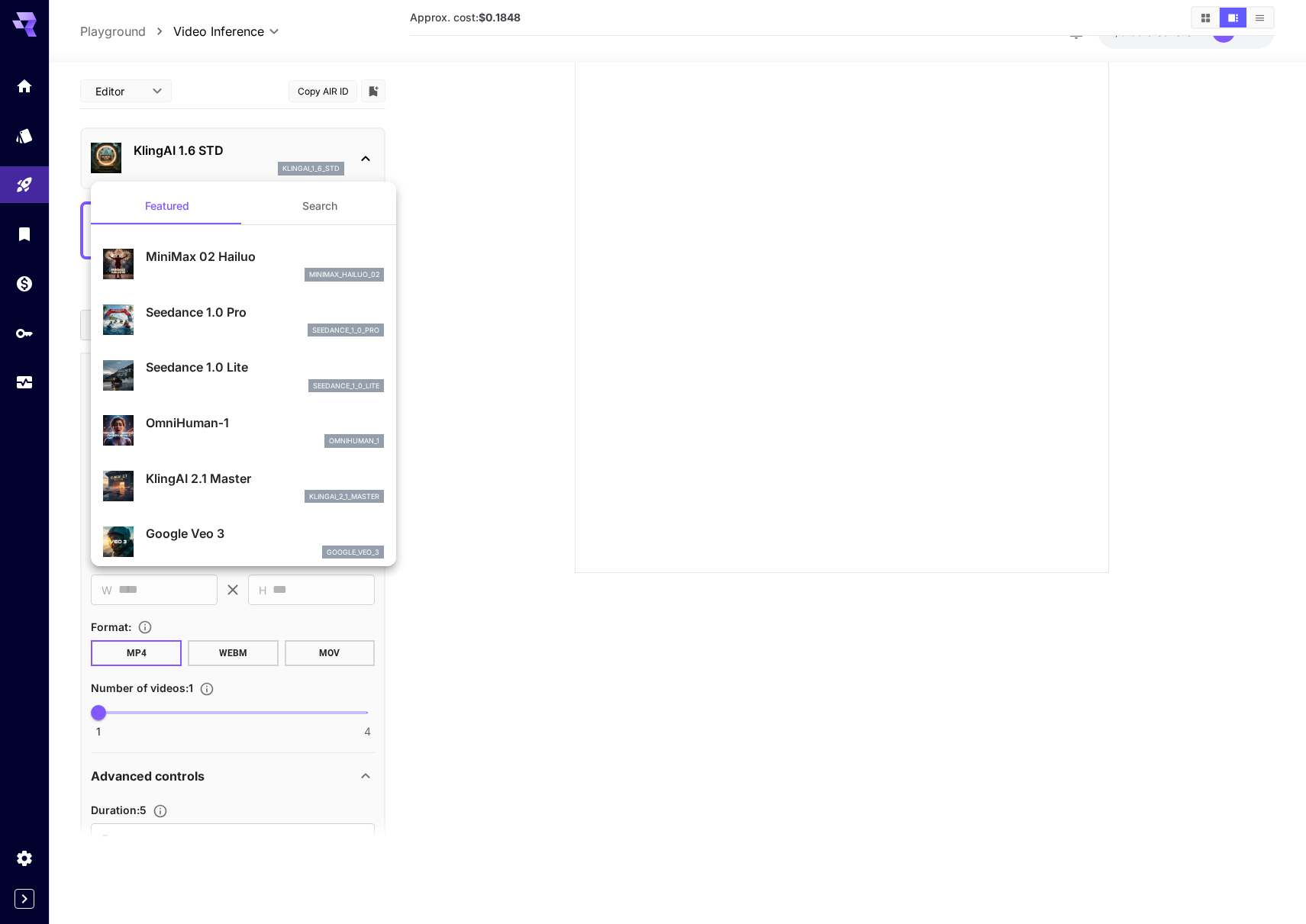
scroll to position [261, 0]
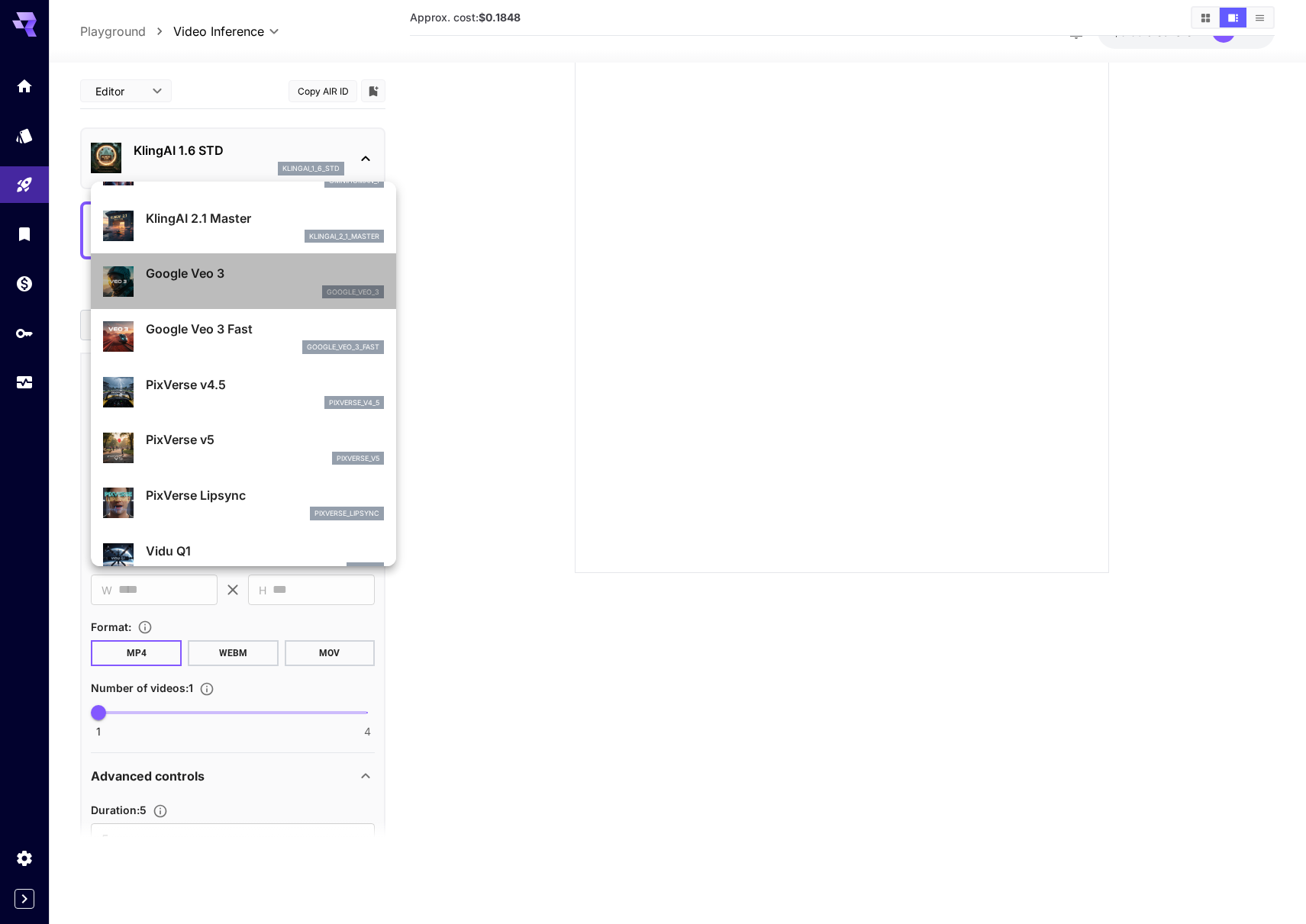
click at [276, 263] on div "Google Veo 3 google_veo_3" at bounding box center [244, 281] width 281 height 46
type input "**********"
type input "*"
type input "**"
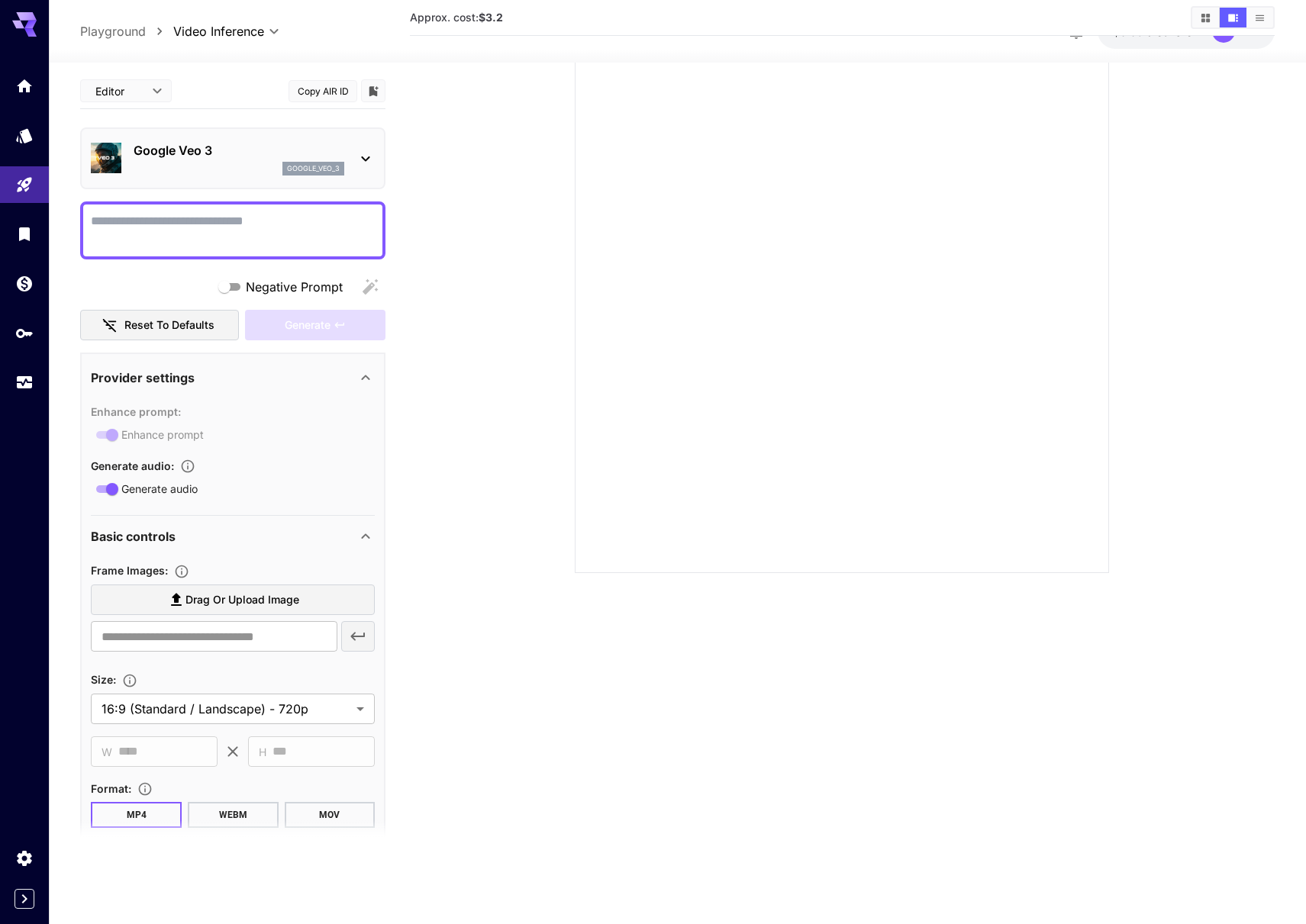
scroll to position [0, 0]
